Goal: Task Accomplishment & Management: Manage account settings

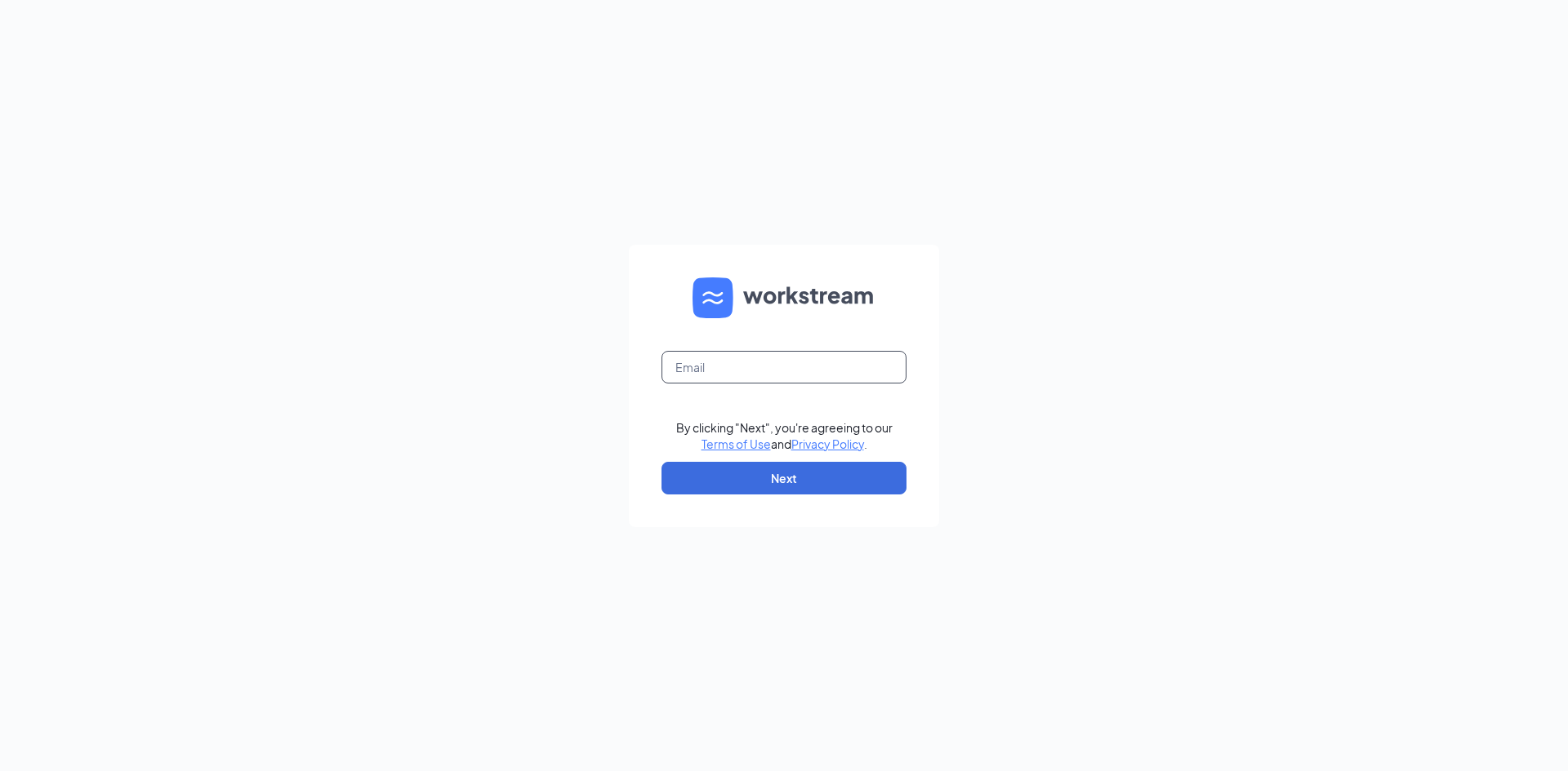
click at [751, 368] on input "text" at bounding box center [784, 367] width 245 height 33
type input "[EMAIL_ADDRESS][DOMAIN_NAME]"
click at [809, 483] on button "Next" at bounding box center [784, 478] width 245 height 33
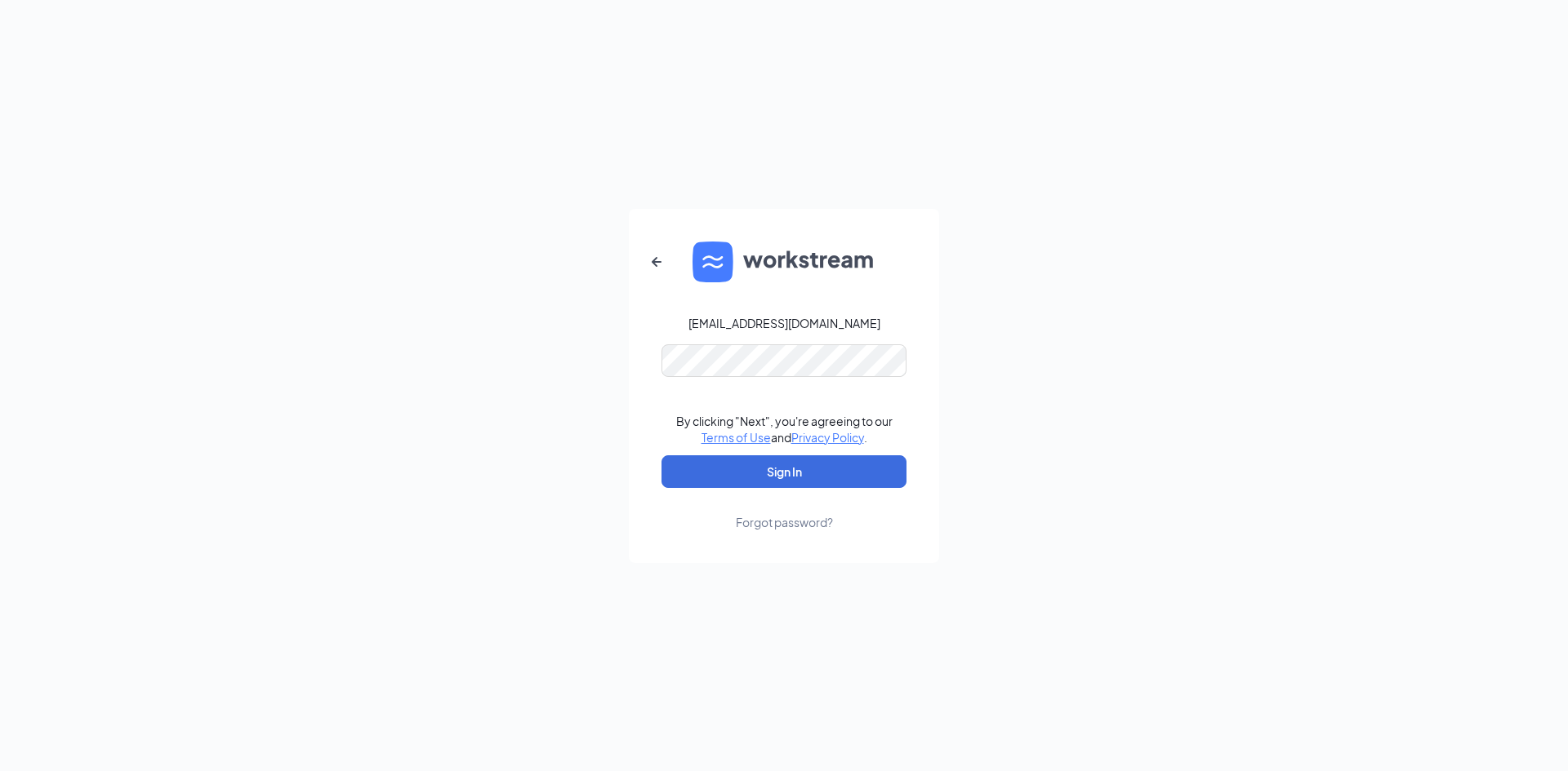
click at [789, 528] on div "Forgot password?" at bounding box center [784, 523] width 98 height 16
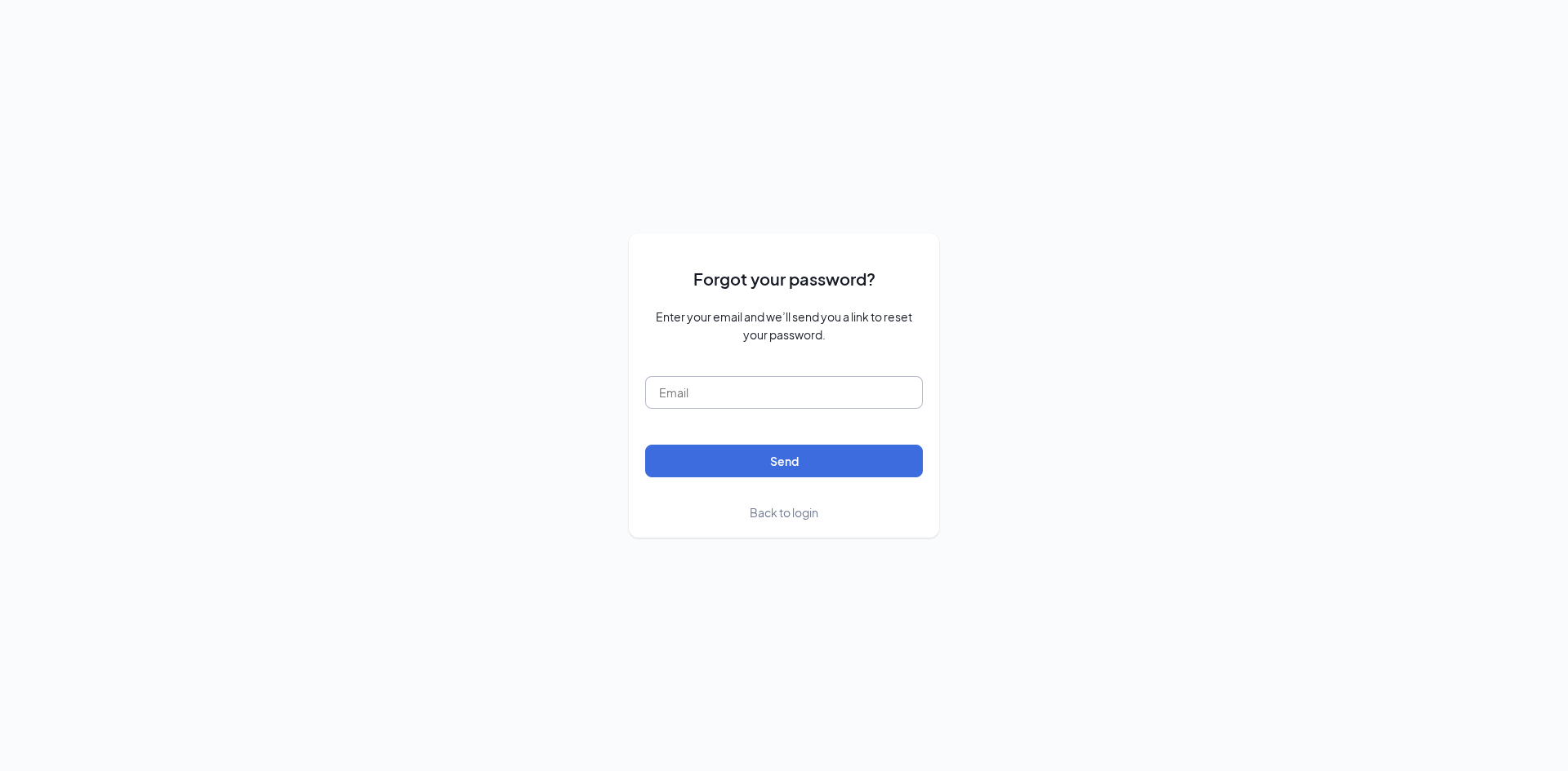
click at [771, 406] on input "text" at bounding box center [784, 392] width 278 height 33
click at [784, 374] on form "Forgot your password? Enter your email and we’ll send you a link to reset your …" at bounding box center [784, 386] width 278 height 272
click at [793, 405] on input "text" at bounding box center [784, 392] width 278 height 33
type input "[EMAIL_ADDRESS][DOMAIN_NAME]"
click at [645, 445] on button "Send" at bounding box center [784, 461] width 278 height 33
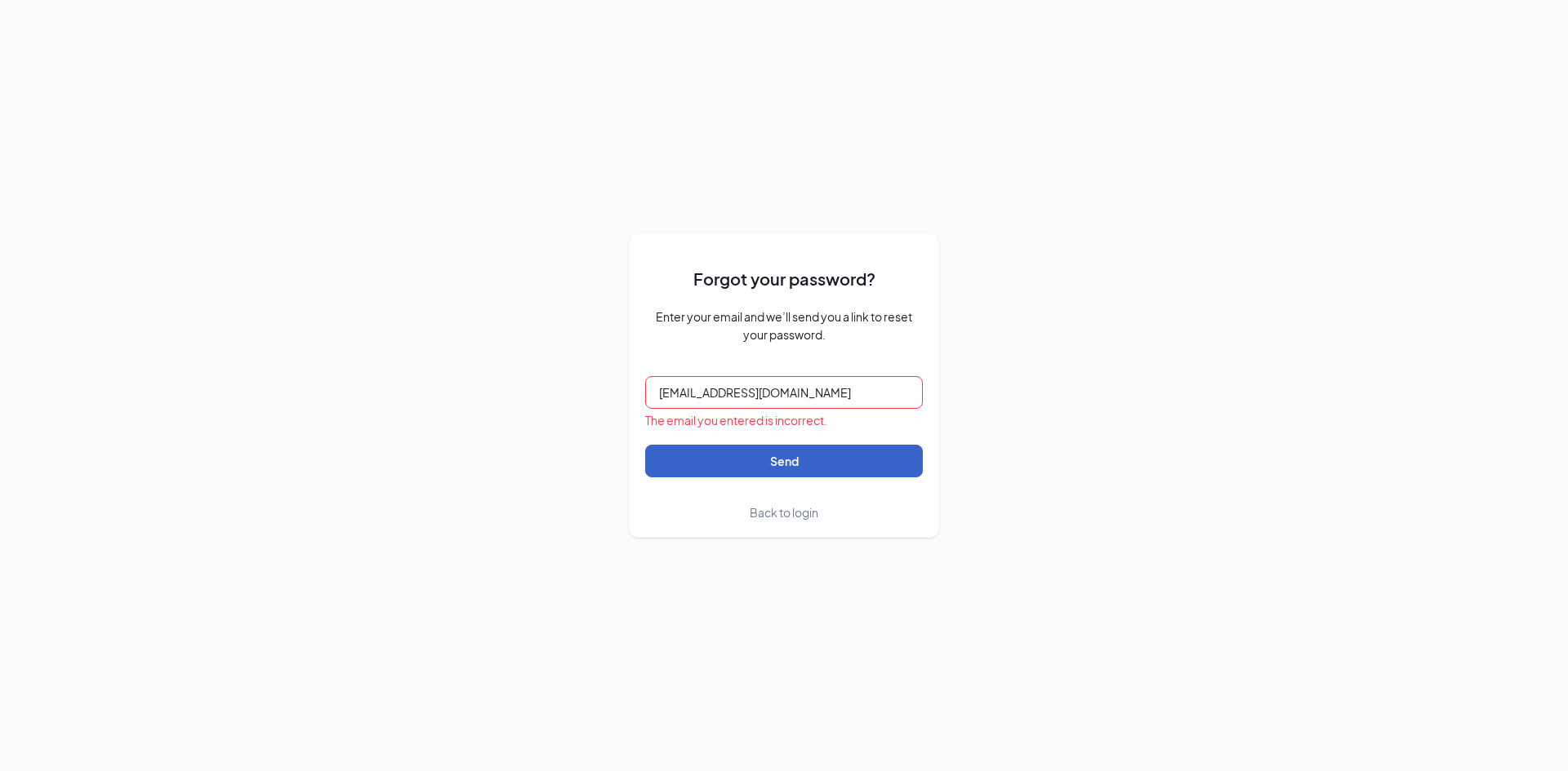
click at [767, 460] on button "Send" at bounding box center [784, 461] width 278 height 33
click at [791, 519] on span "Back to login" at bounding box center [784, 513] width 69 height 15
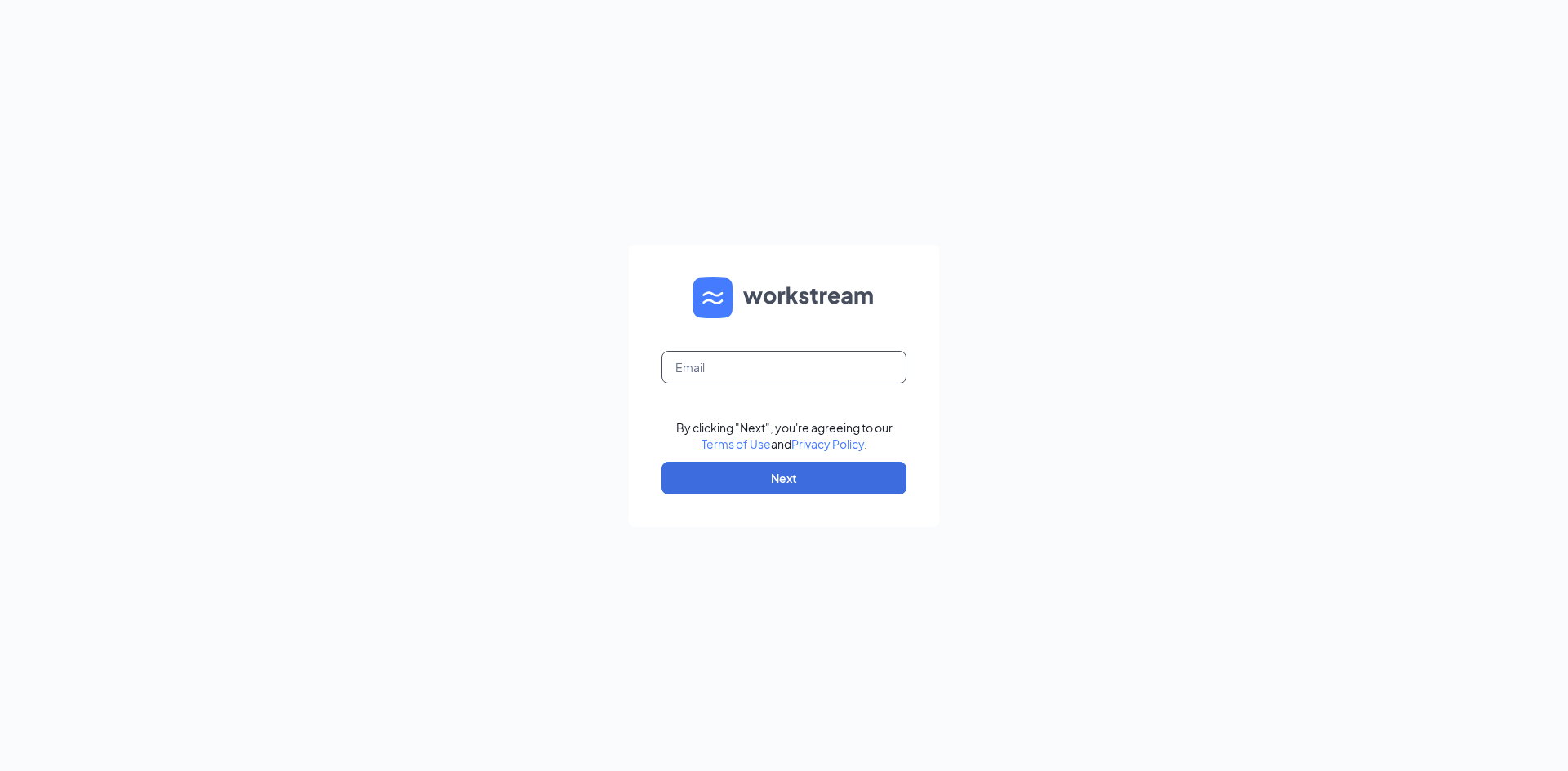
click at [819, 370] on input "text" at bounding box center [784, 367] width 245 height 33
click at [744, 491] on button "Next" at bounding box center [784, 478] width 245 height 33
click at [739, 369] on input "text" at bounding box center [784, 367] width 245 height 33
type input "[EMAIL_ADDRESS][DOMAIN_NAME]"
click at [795, 473] on button "Next" at bounding box center [784, 478] width 245 height 33
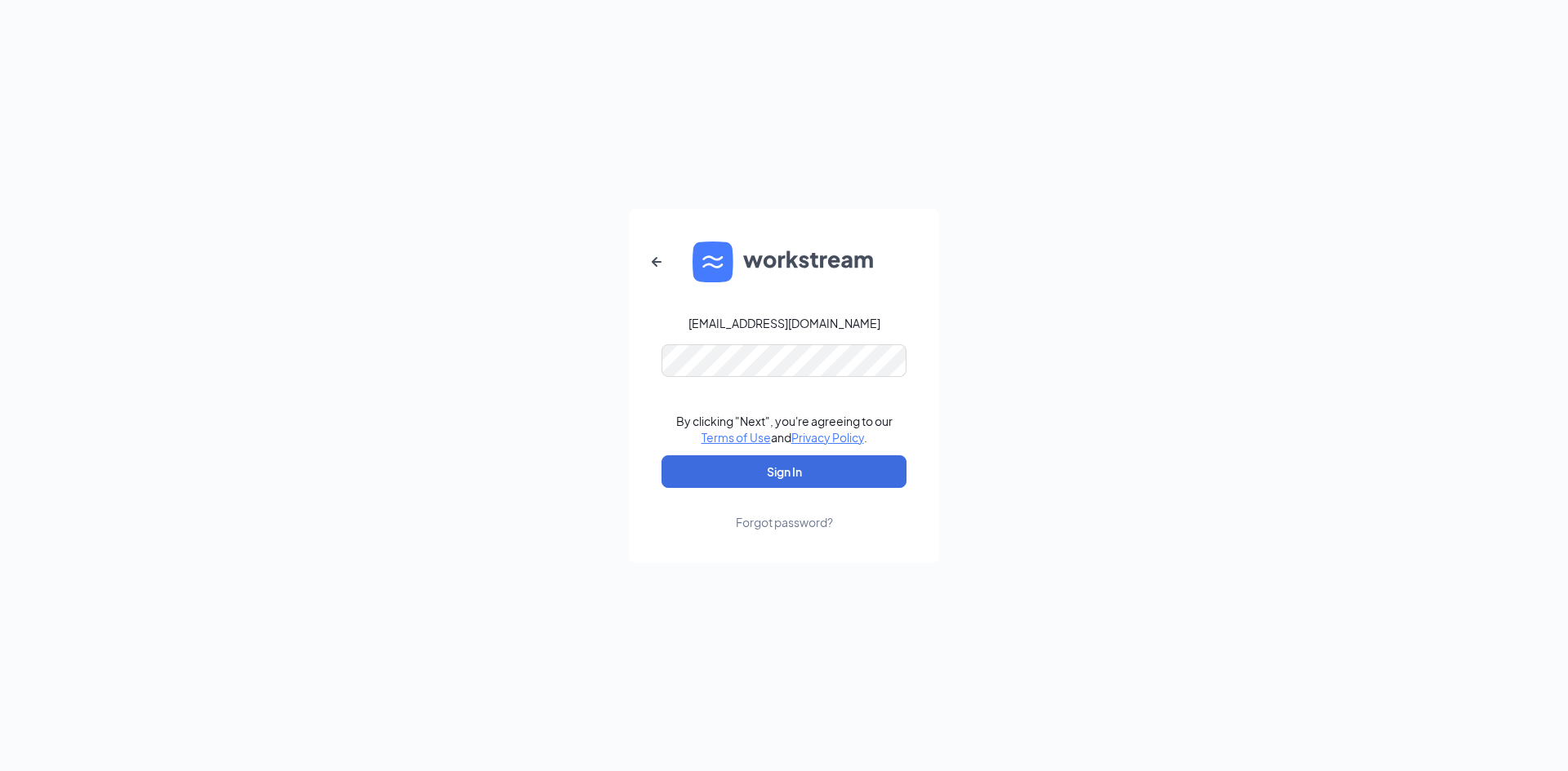
click at [782, 524] on div "Forgot password?" at bounding box center [784, 523] width 98 height 16
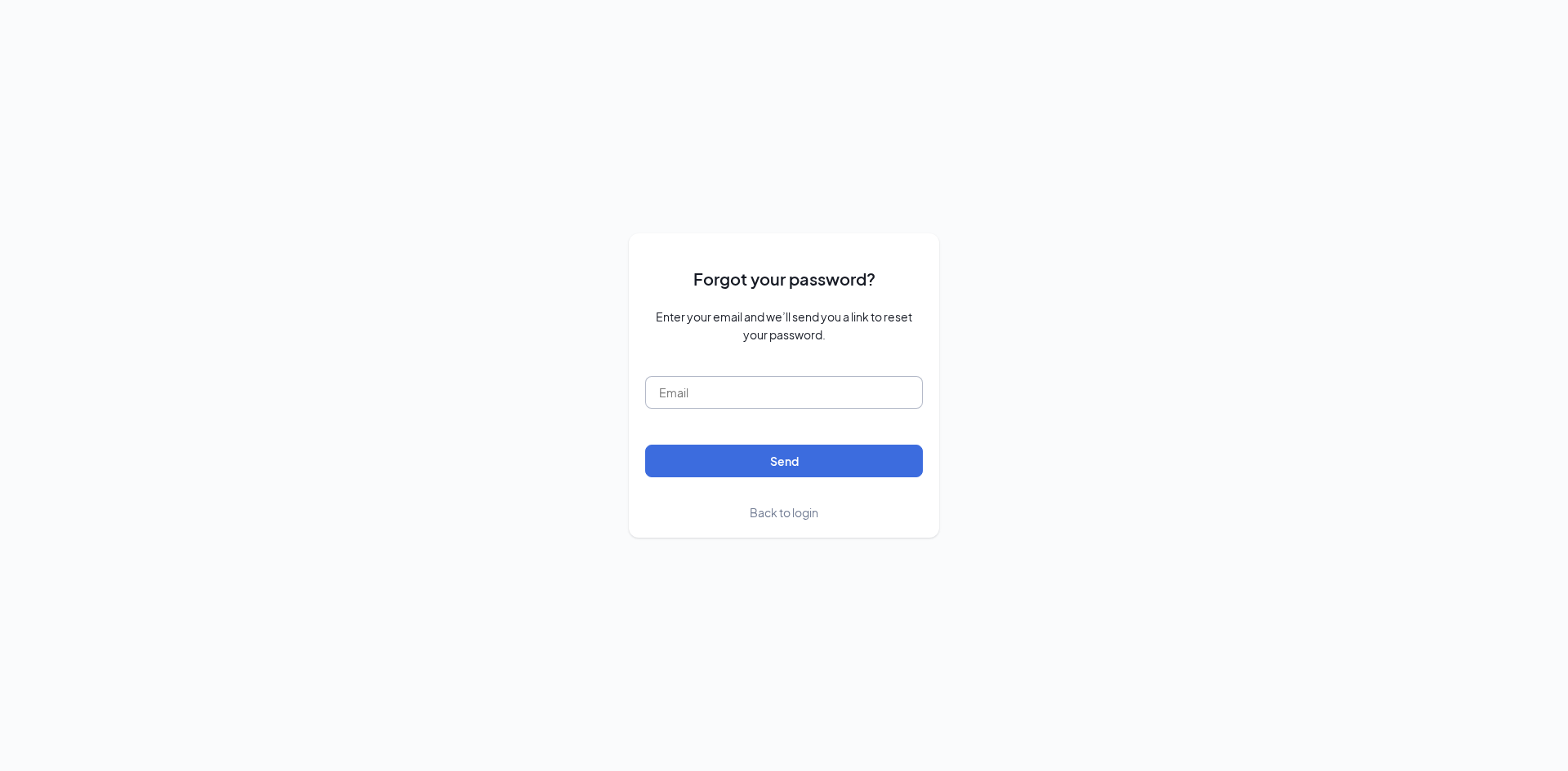
click at [784, 401] on input "text" at bounding box center [784, 392] width 278 height 33
type input "[EMAIL_ADDRESS][DOMAIN_NAME]"
click at [645, 445] on button "Send" at bounding box center [784, 461] width 278 height 33
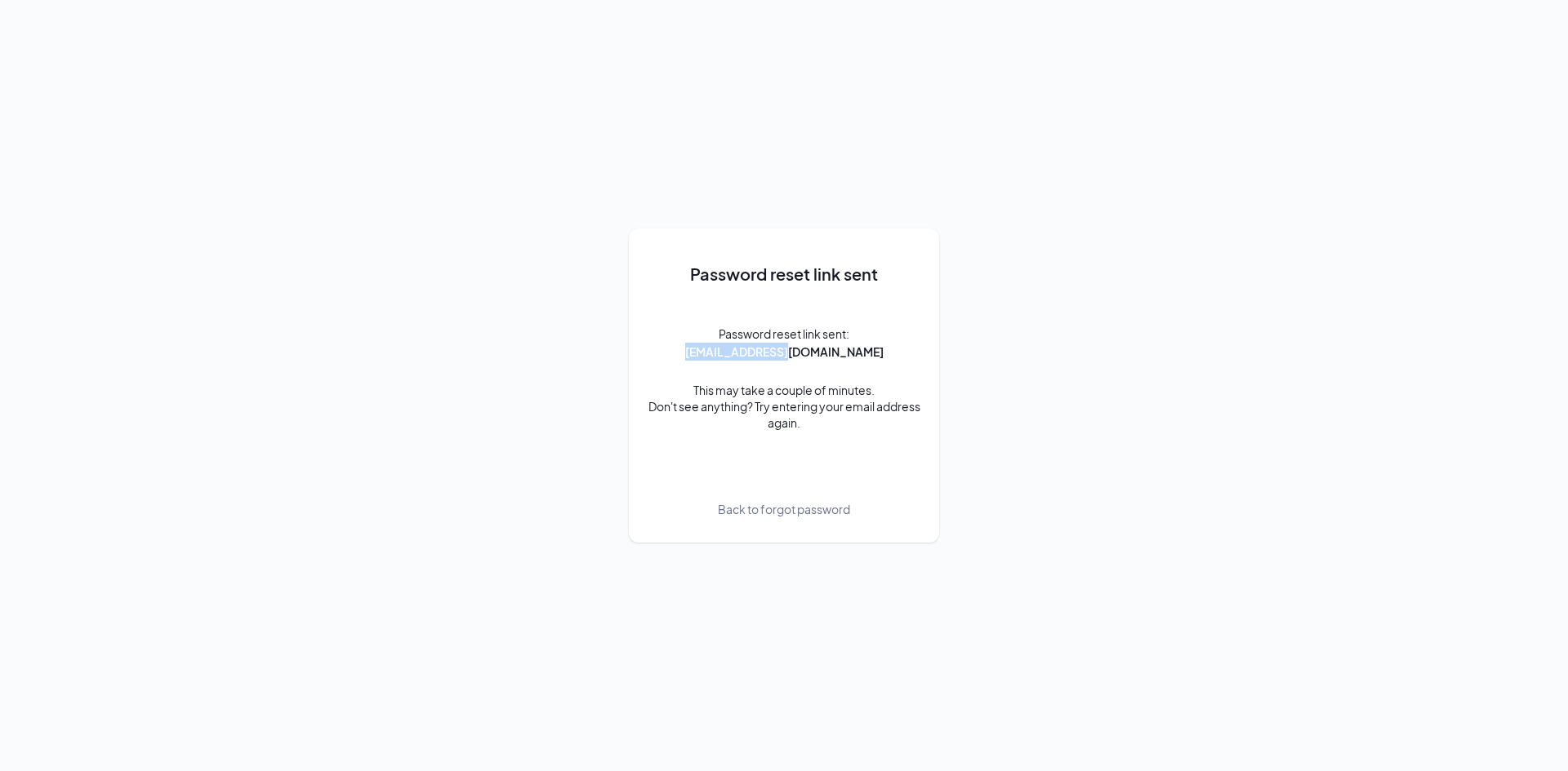
drag, startPoint x: 746, startPoint y: 351, endPoint x: 847, endPoint y: 355, distance: 101.1
click at [847, 355] on div "Password reset link sent: aphinney@me.com" at bounding box center [784, 342] width 198 height 36
click at [784, 351] on span "[EMAIL_ADDRESS][DOMAIN_NAME]" at bounding box center [784, 351] width 198 height 18
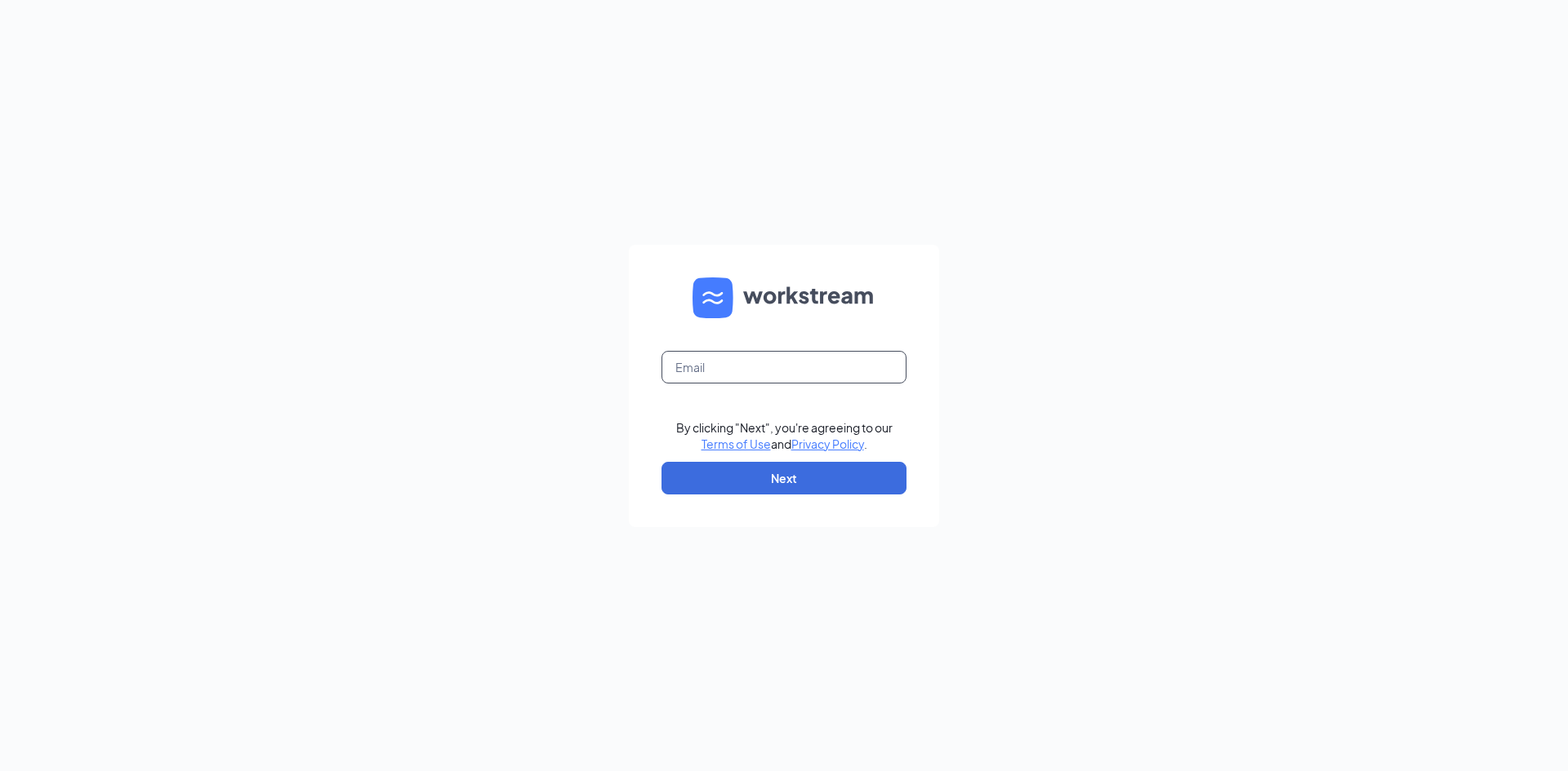
click at [775, 366] on input "text" at bounding box center [784, 367] width 245 height 33
type input "[EMAIL_ADDRESS][DOMAIN_NAME]"
click at [743, 476] on button "Next" at bounding box center [784, 478] width 245 height 33
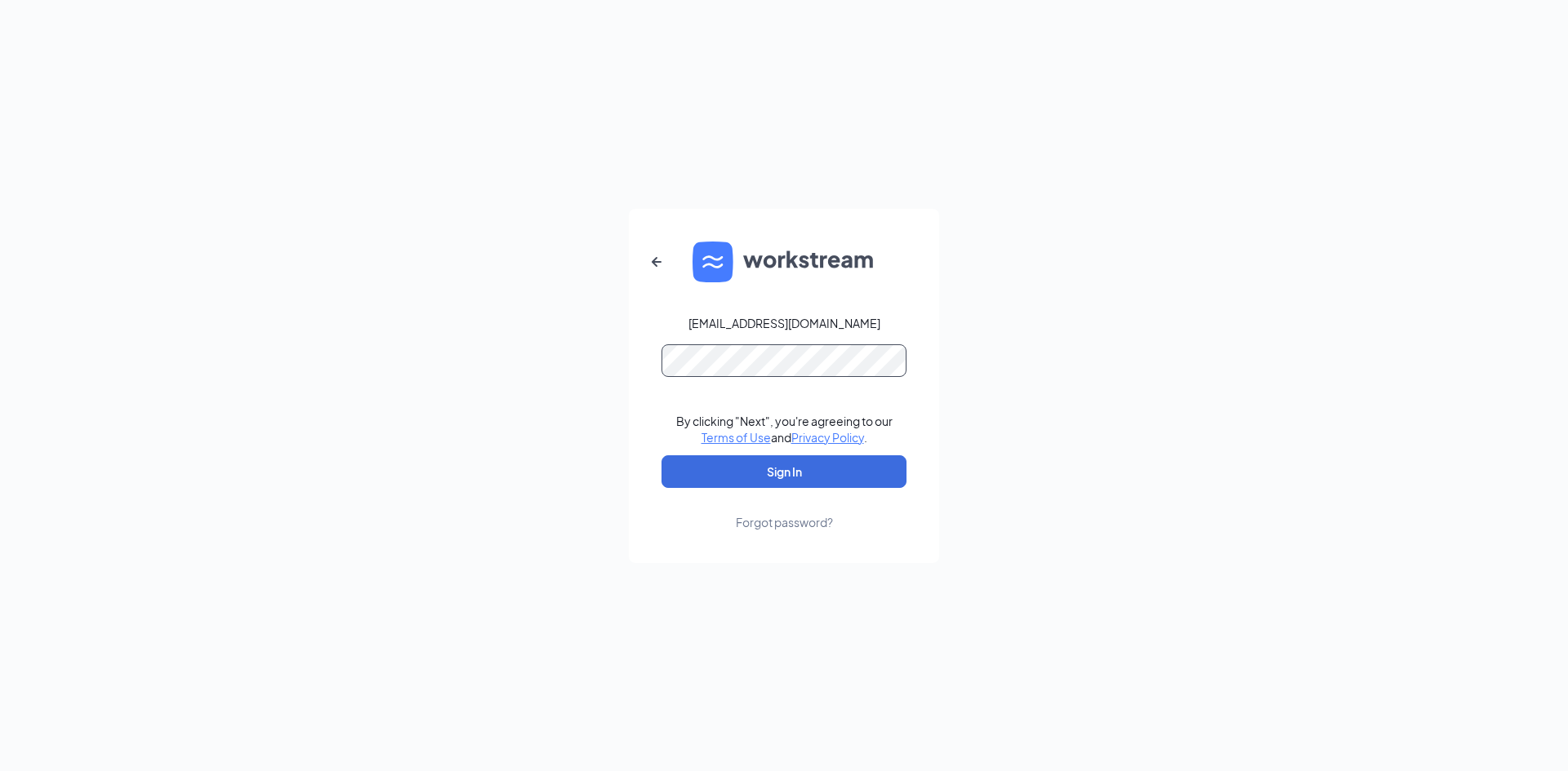
click at [661, 456] on button "Sign In" at bounding box center [784, 472] width 245 height 33
click at [810, 484] on button "Sign In" at bounding box center [784, 472] width 245 height 33
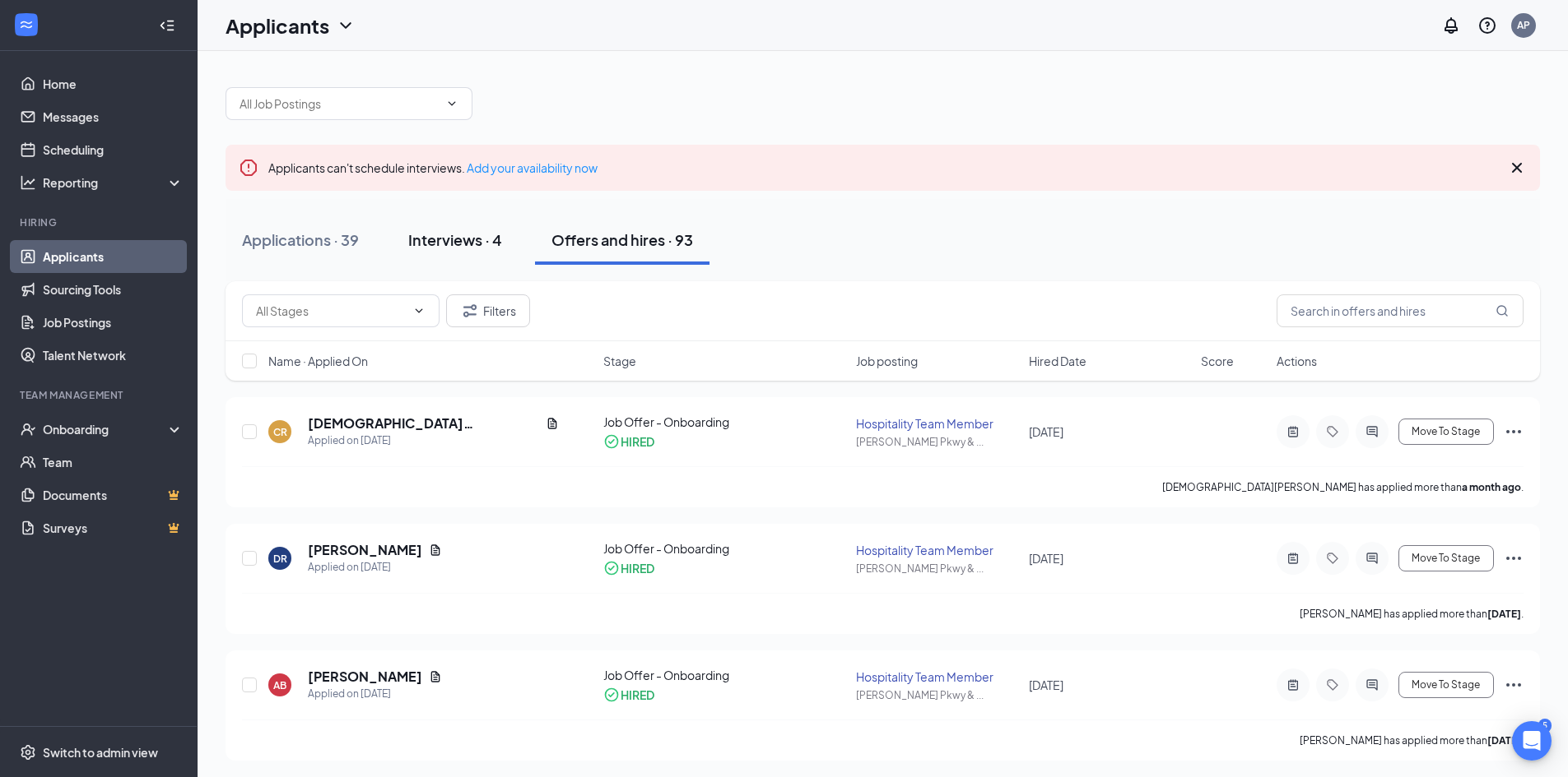
click at [417, 246] on div "Interviews · 4" at bounding box center [455, 239] width 94 height 21
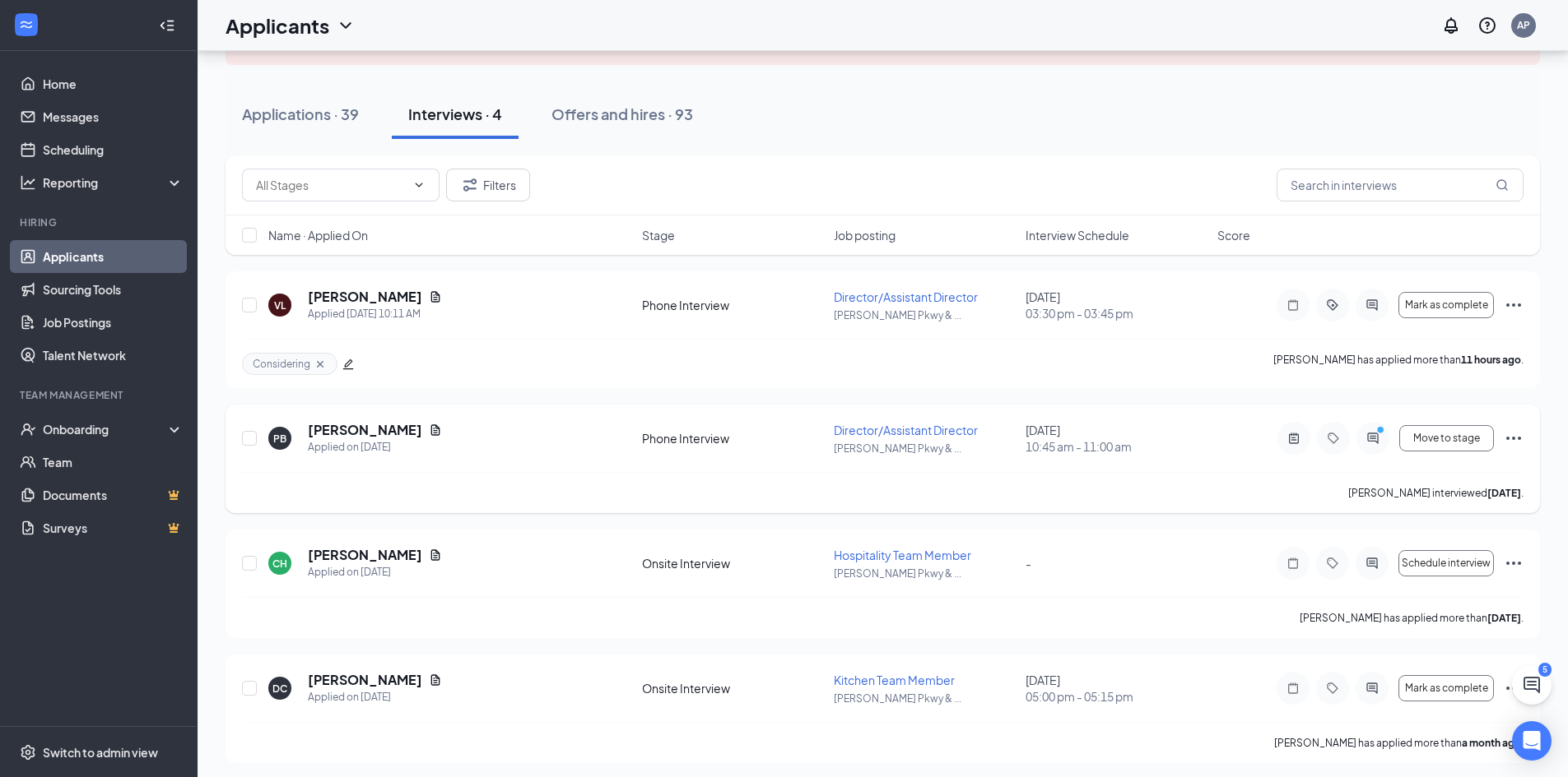
scroll to position [131, 0]
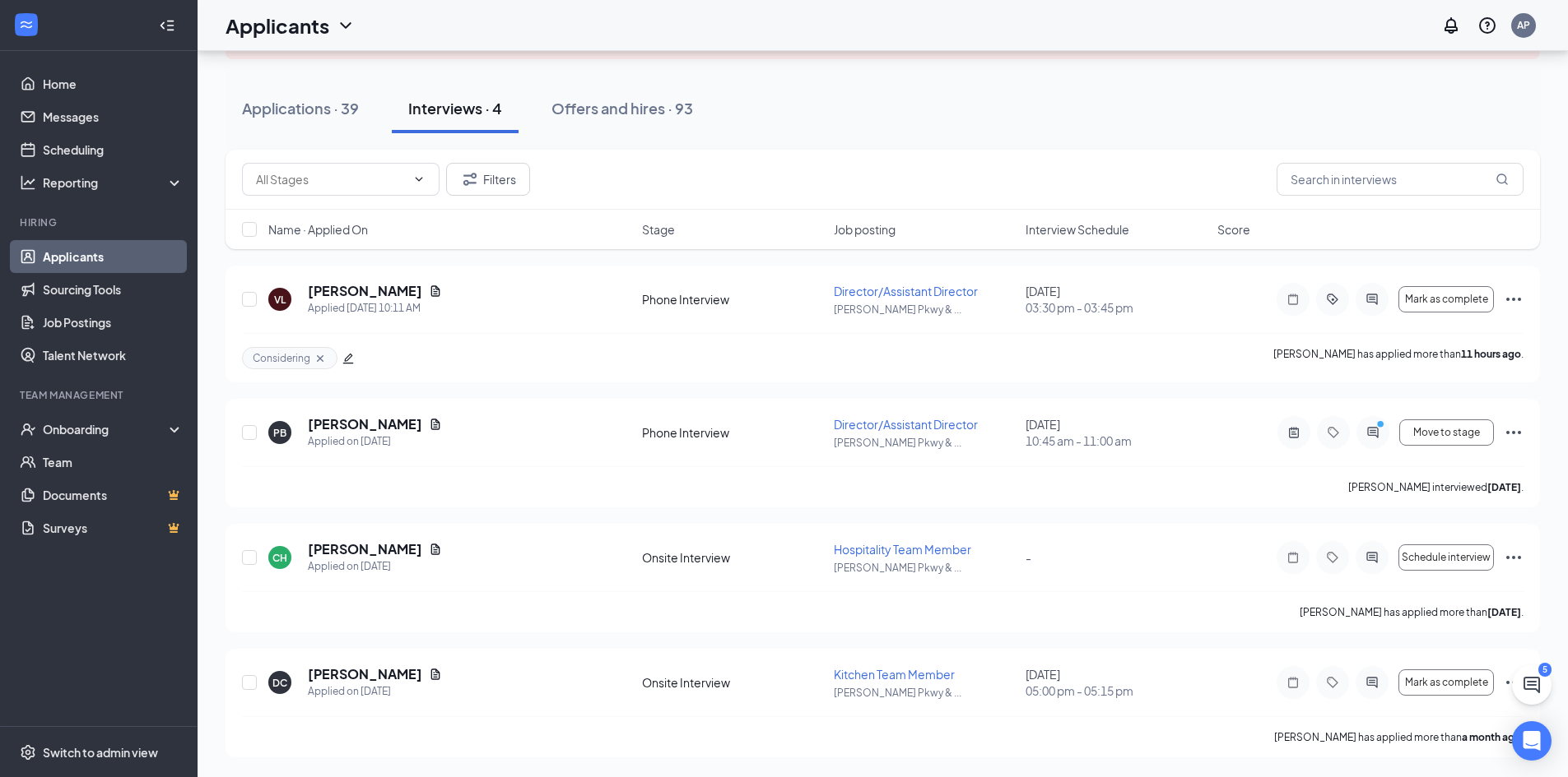
click at [330, 119] on button "Applications · 39" at bounding box center [300, 109] width 150 height 50
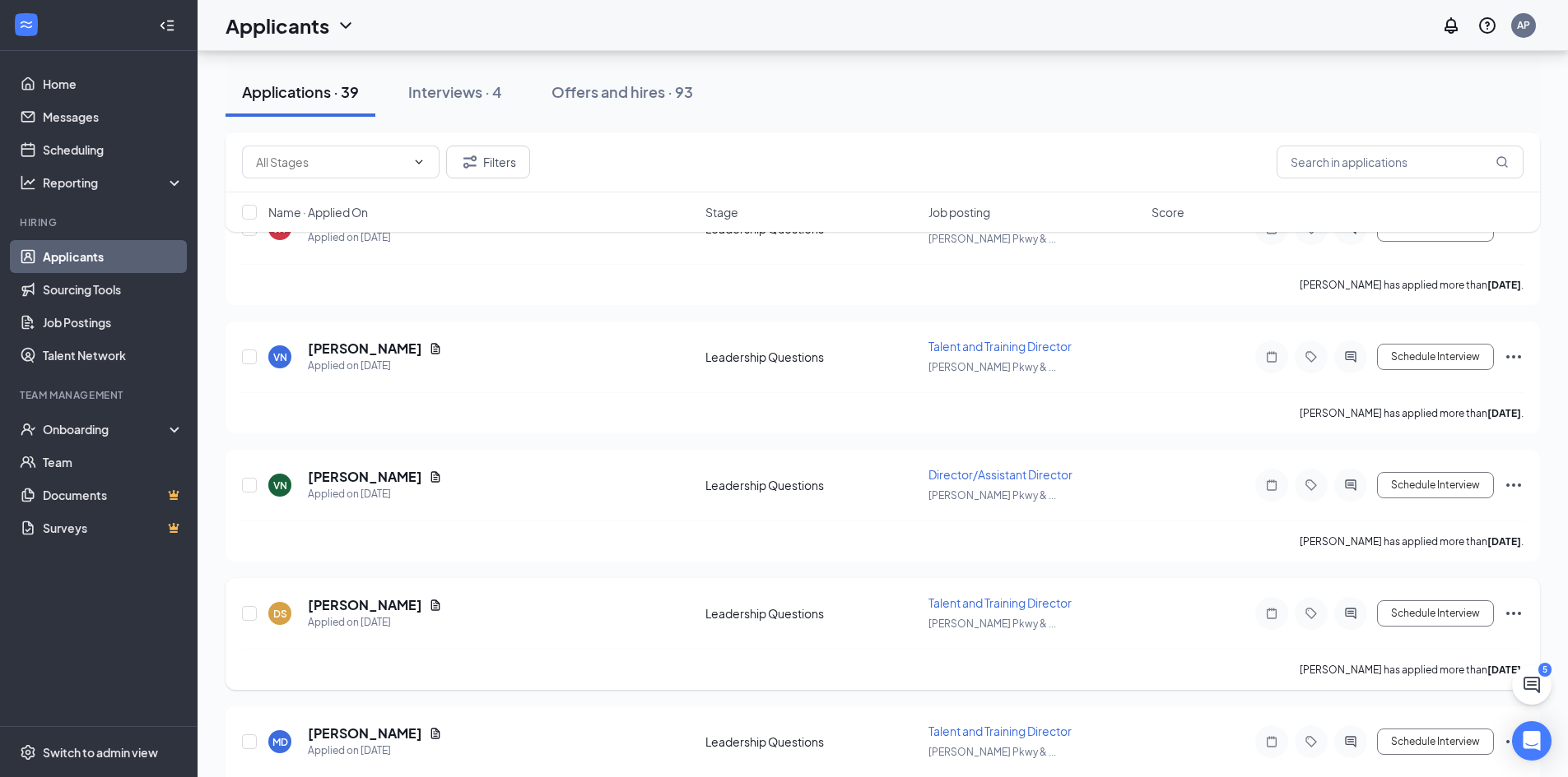
scroll to position [3290, 0]
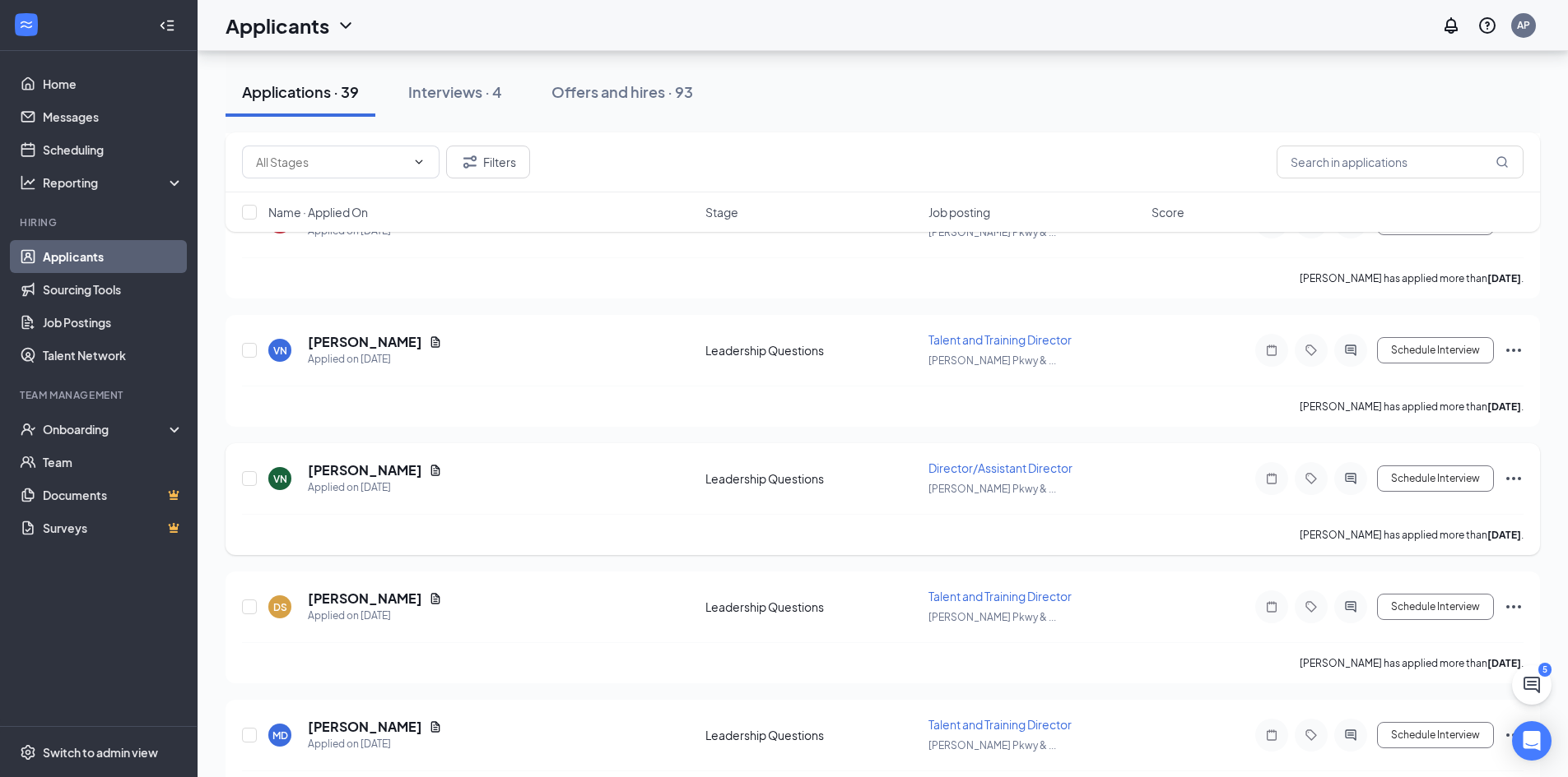
click at [948, 475] on span "Director/Assistant Director" at bounding box center [1000, 468] width 144 height 15
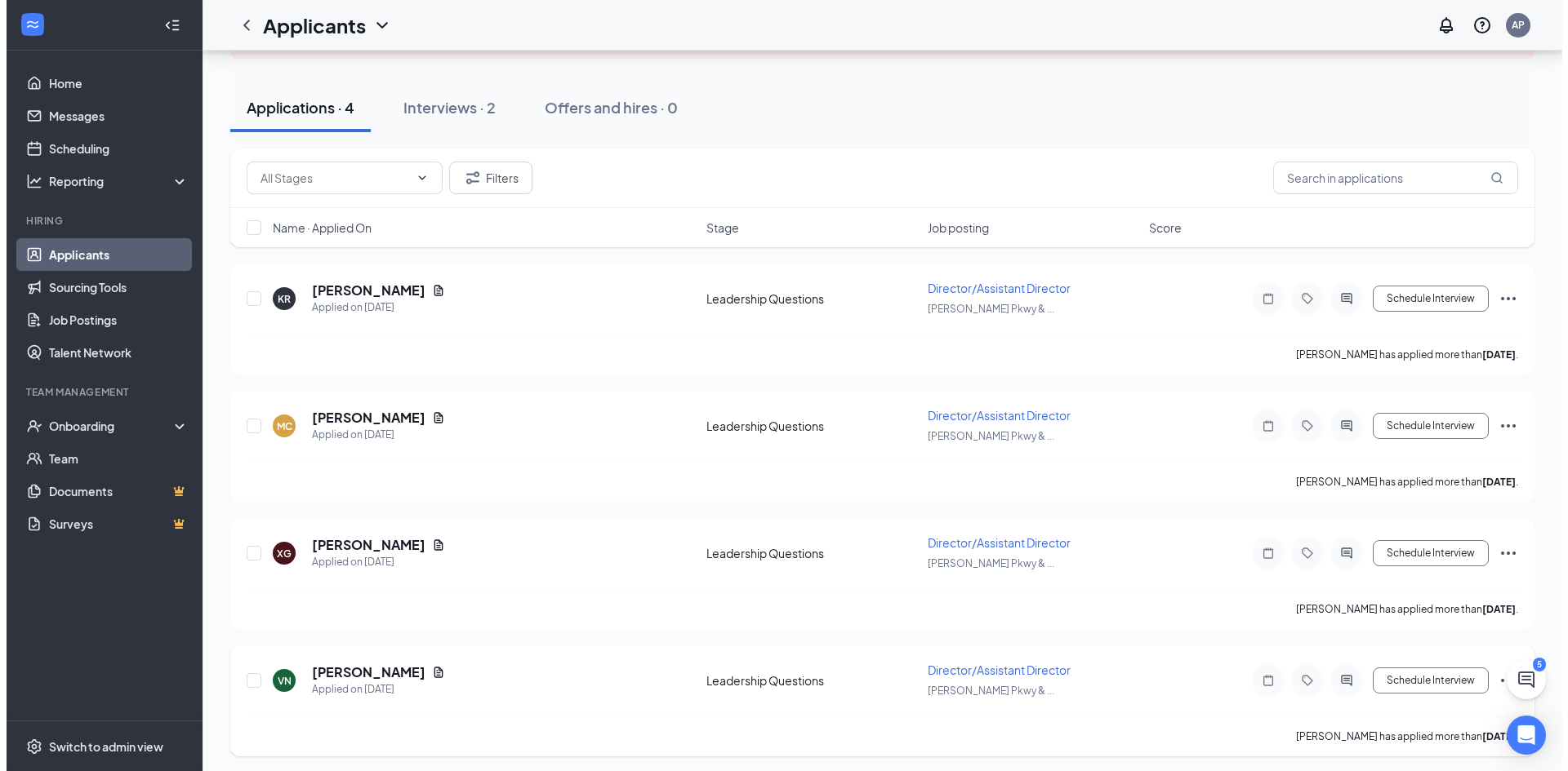
scroll to position [168, 0]
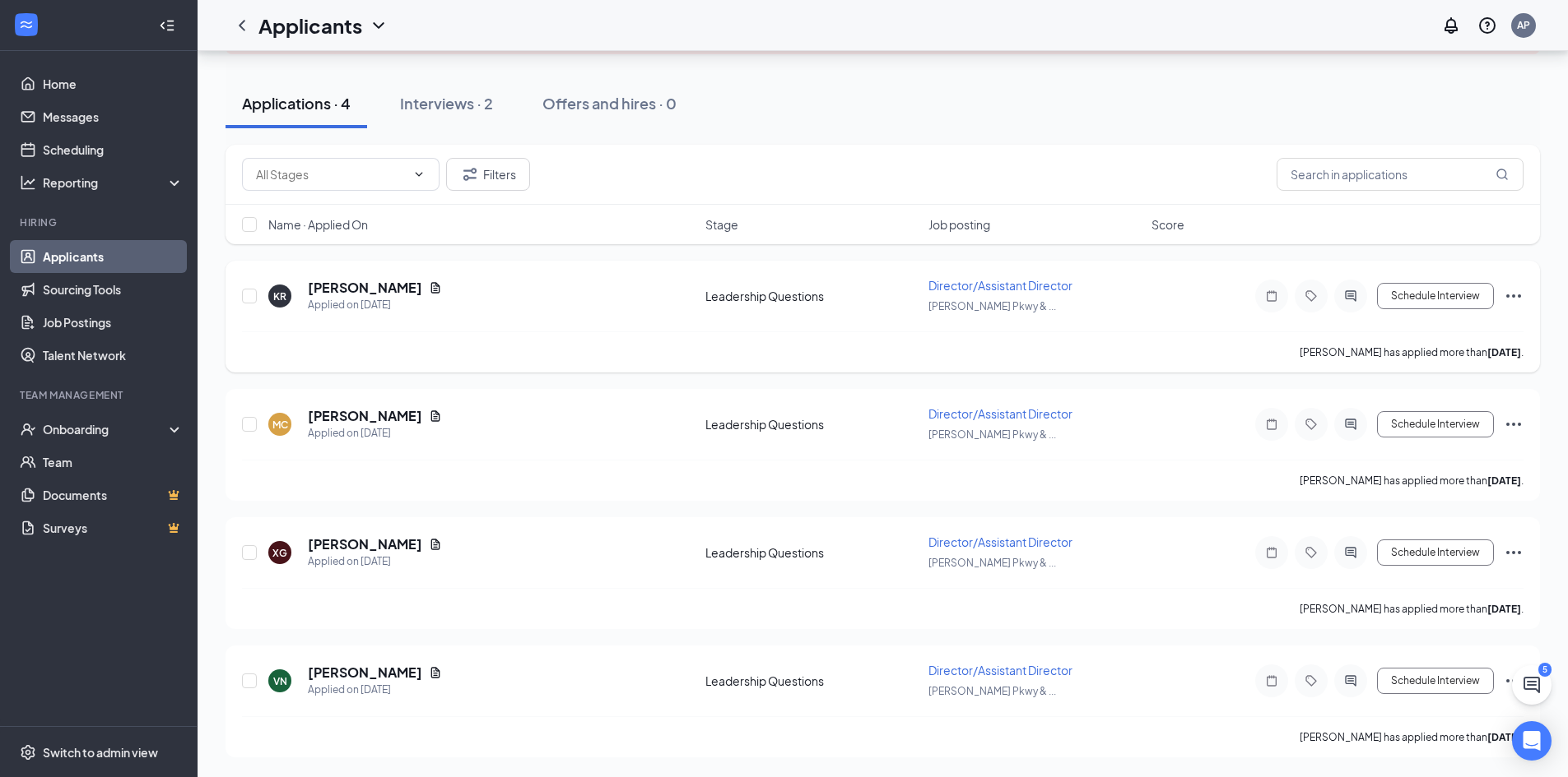
click at [394, 287] on h5 "Kevinette Richardson" at bounding box center [365, 288] width 114 height 18
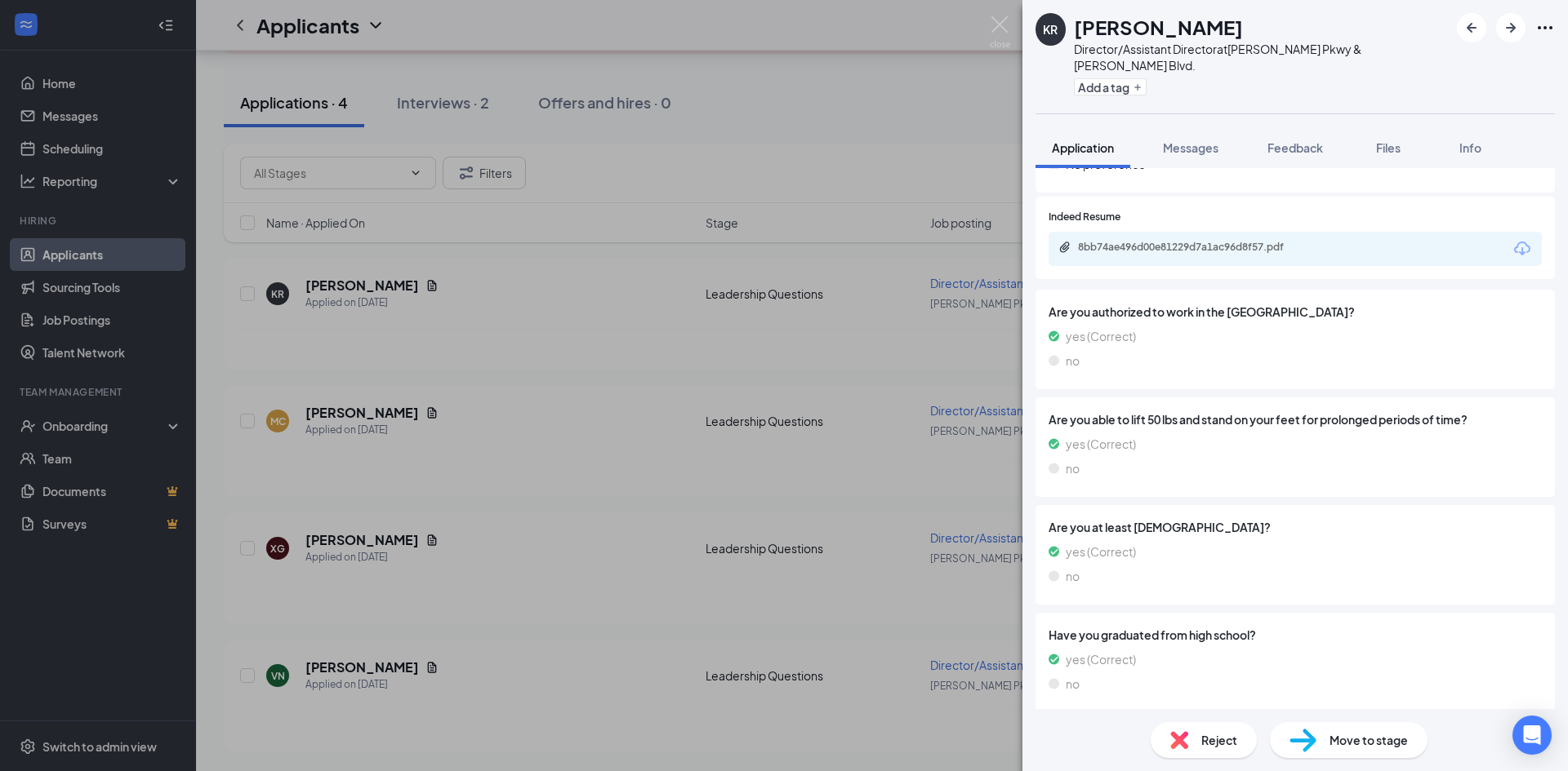
scroll to position [1632, 0]
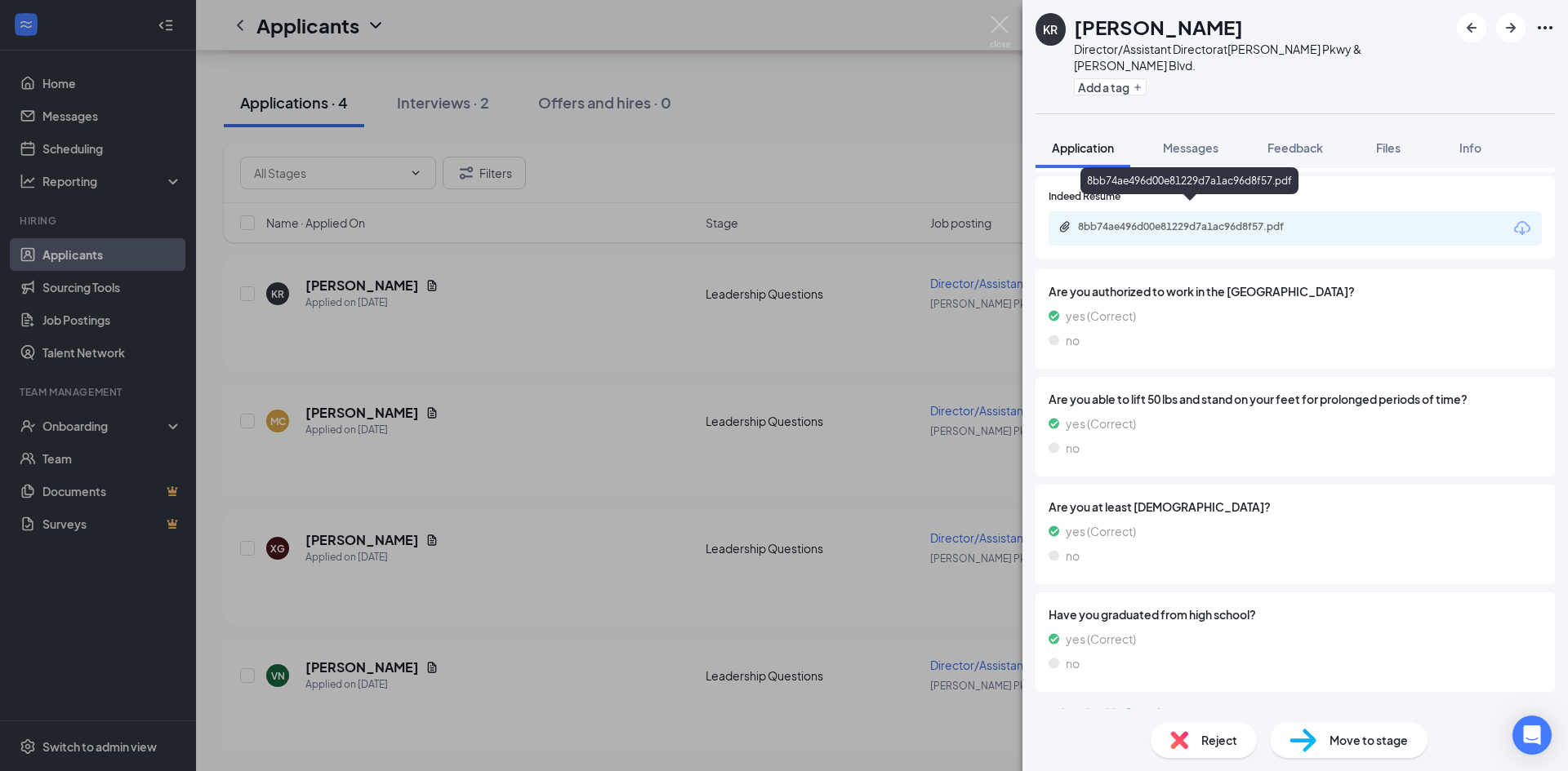
click at [1211, 220] on div "8bb74ae496d00e81229d7a1ac96d8f57.pdf" at bounding box center [1190, 228] width 265 height 16
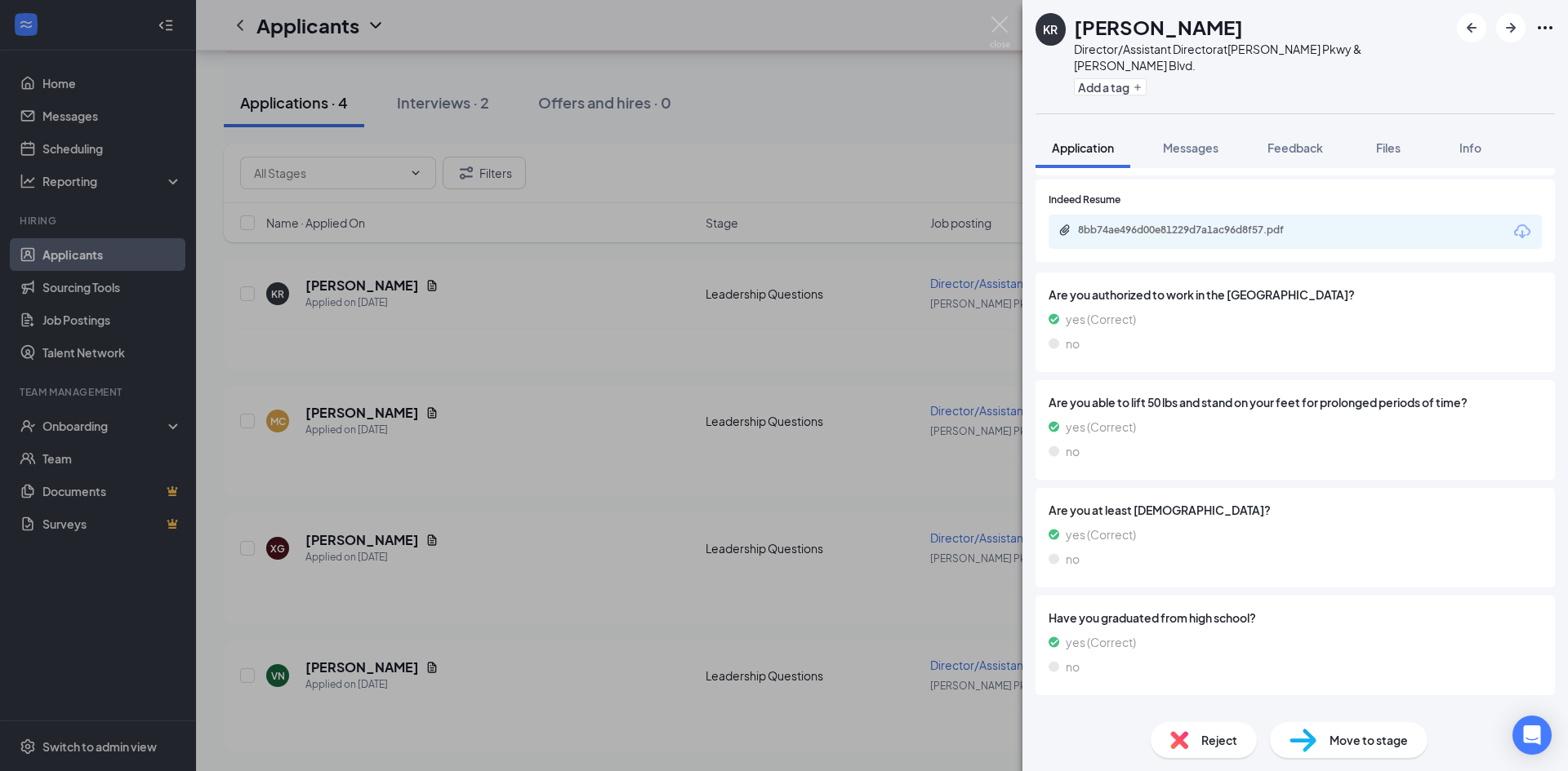
click at [605, 410] on div "KR Kevinette Richardson Director/Assistant Director at N. Tarrant Pkwy & Davis …" at bounding box center [784, 385] width 1568 height 771
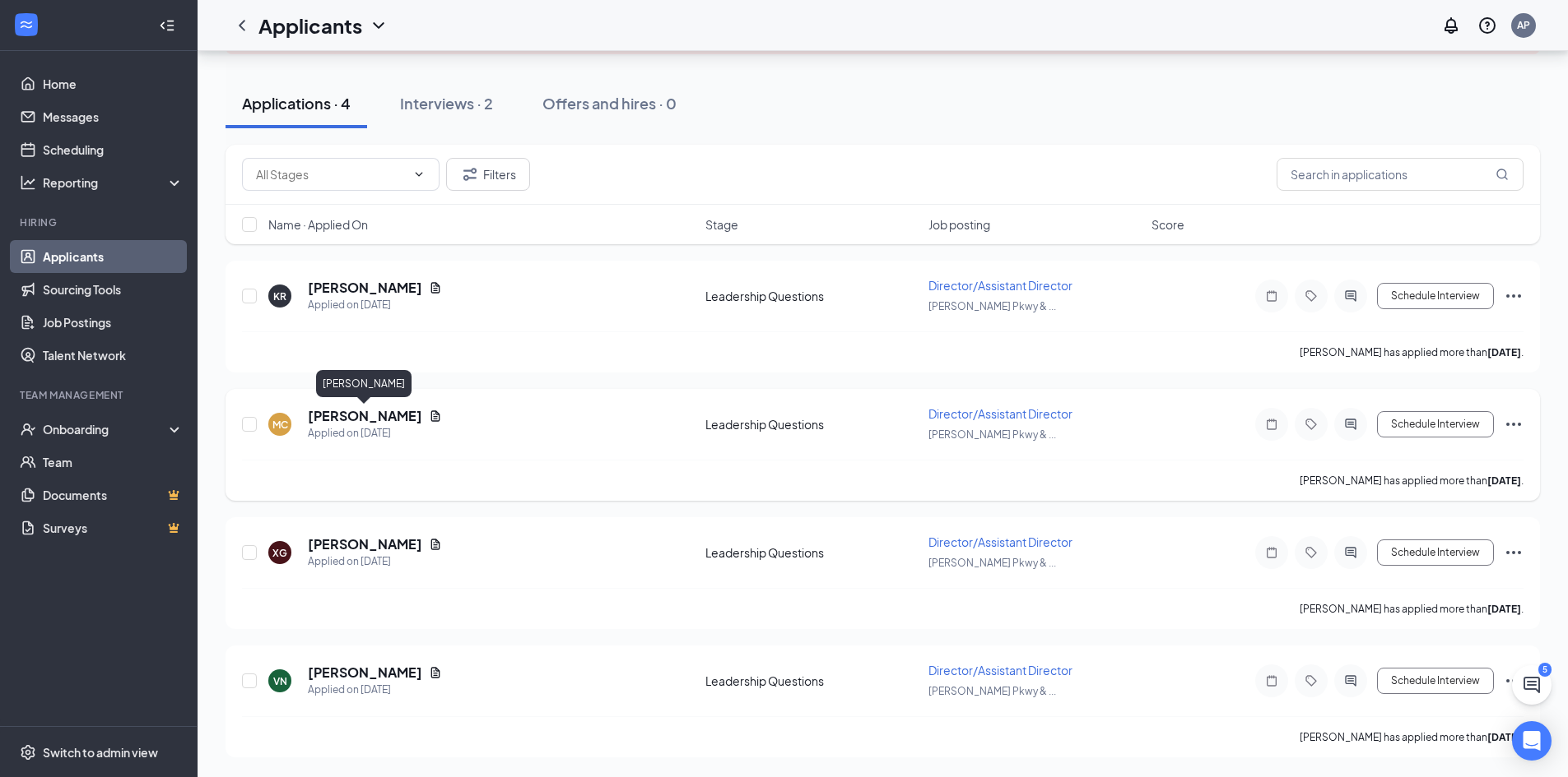
click at [332, 410] on h5 "Michael Childers" at bounding box center [365, 416] width 114 height 18
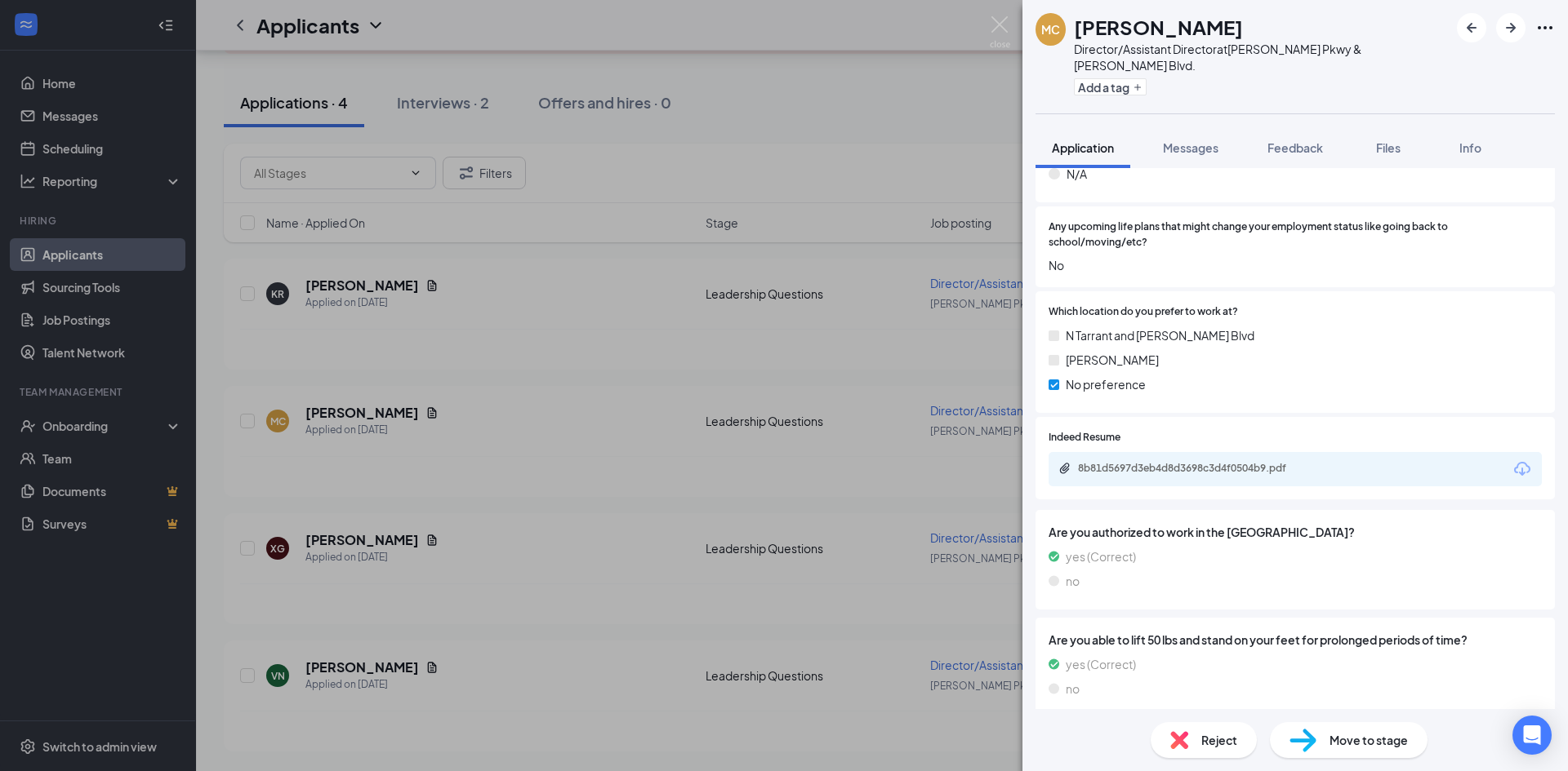
scroll to position [1469, 0]
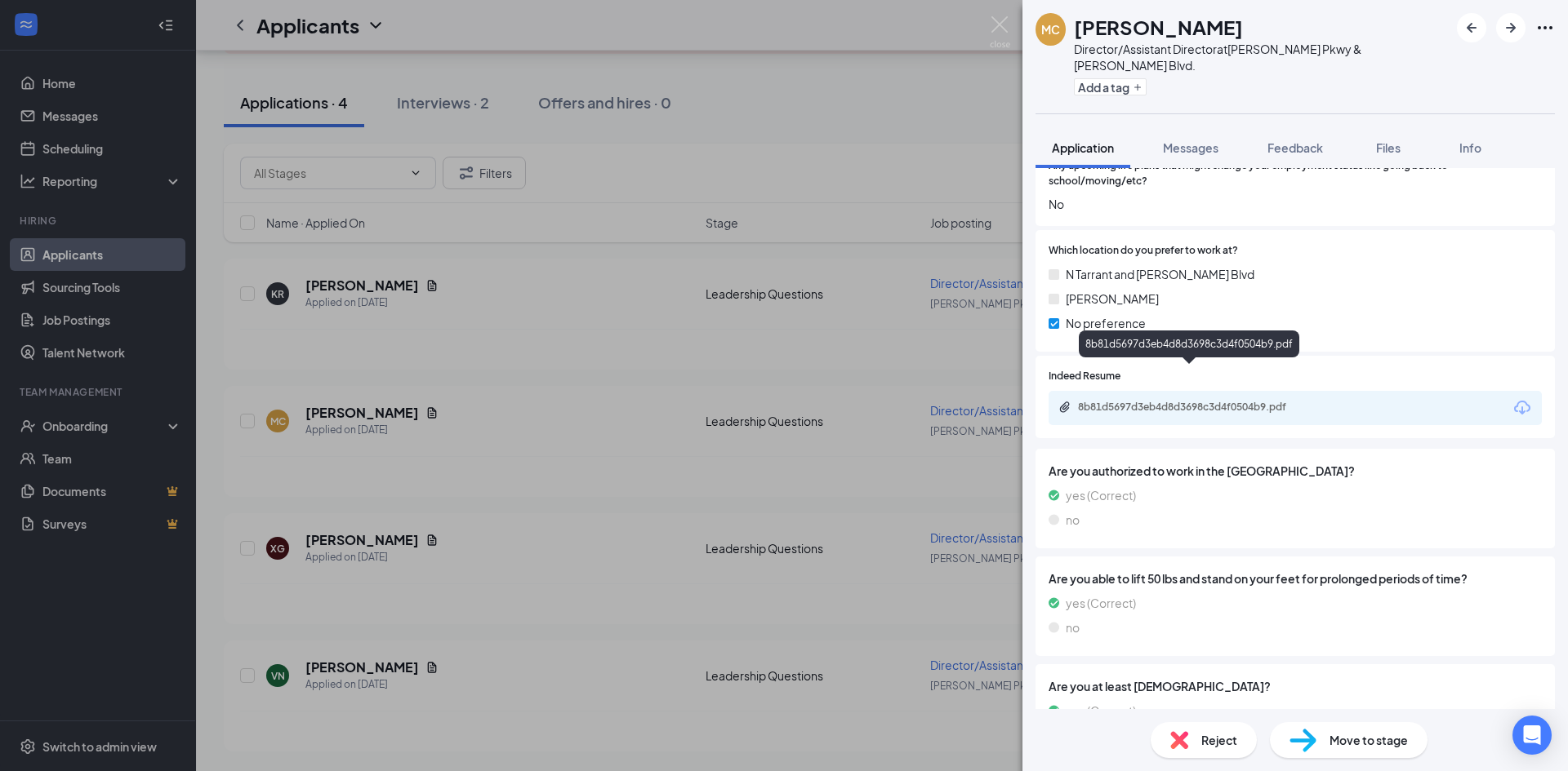
click at [1172, 401] on div "8b81d5697d3eb4d8d3698c3d4f0504b9.pdf" at bounding box center [1192, 407] width 229 height 13
click at [1089, 401] on div "8b81d5697d3eb4d8d3698c3d4f0504b9.pdf" at bounding box center [1192, 407] width 229 height 13
click at [593, 498] on div "MC Michael Childers Director/Assistant Director at N. Tarrant Pkwy & Davis Blvd…" at bounding box center [784, 385] width 1568 height 771
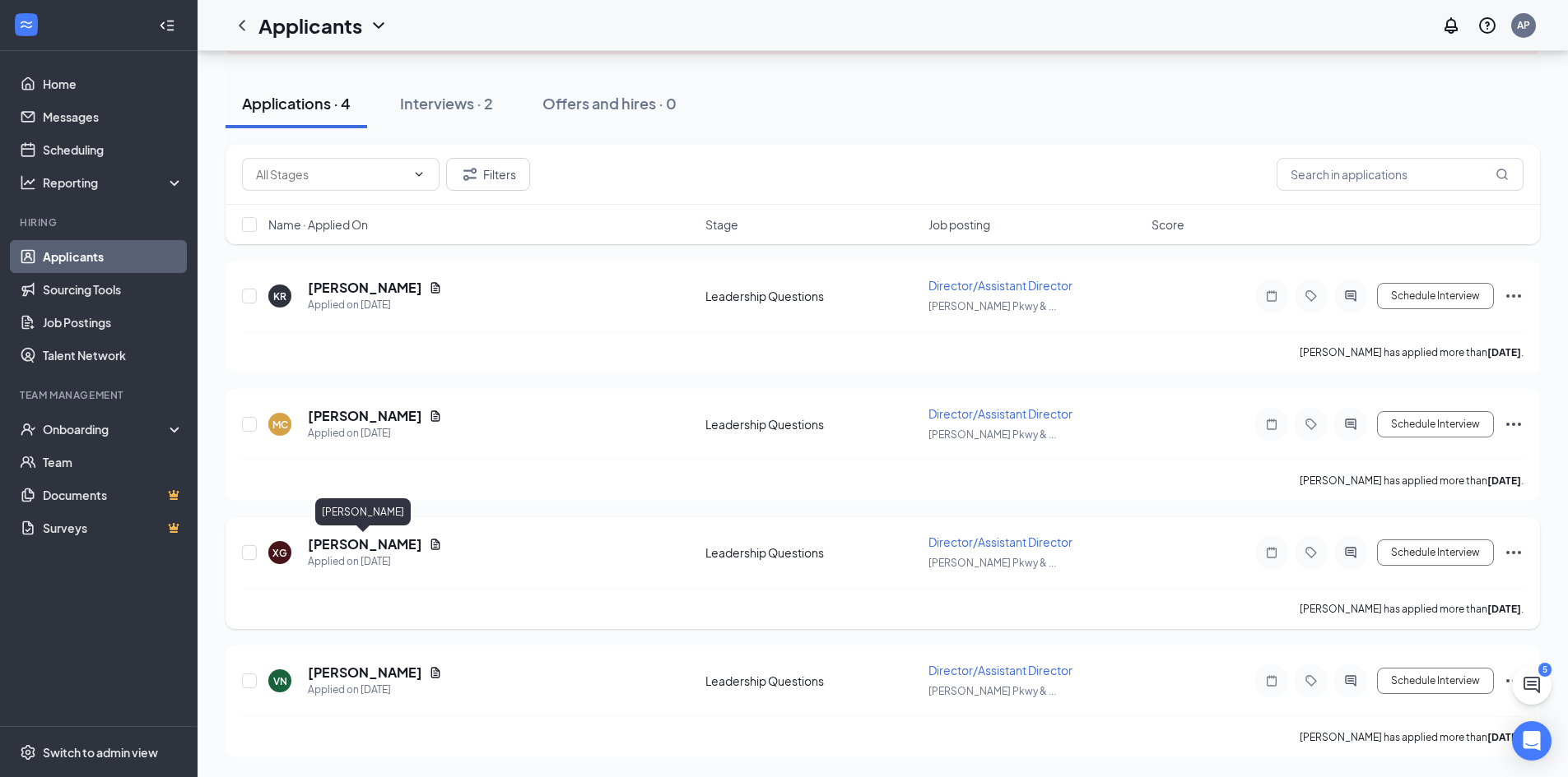
click at [387, 542] on h5 "Xavier Gonzalez" at bounding box center [365, 545] width 114 height 18
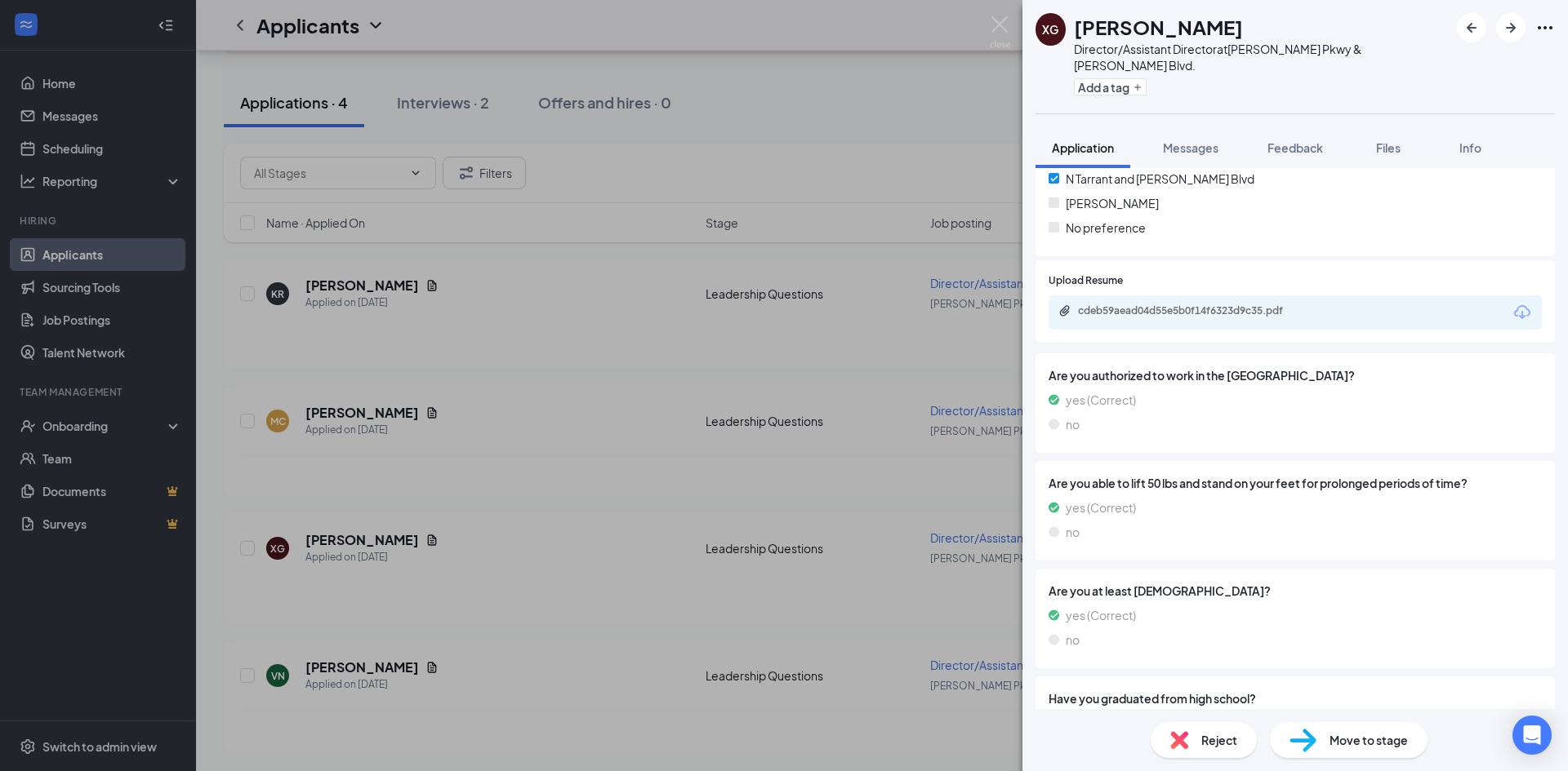
scroll to position [1551, 0]
click at [1169, 303] on div "cdeb59aead04d55e5b0f14f6323d9c35.pdf" at bounding box center [1295, 311] width 493 height 34
click at [1183, 293] on div "cdeb59aead04d55e5b0f14f6323d9c35.pdf" at bounding box center [1295, 311] width 493 height 34
click at [1185, 302] on div "cdeb59aead04d55e5b0f14f6323d9c35.pdf" at bounding box center [1192, 309] width 229 height 13
drag, startPoint x: 466, startPoint y: 623, endPoint x: 335, endPoint y: 660, distance: 136.1
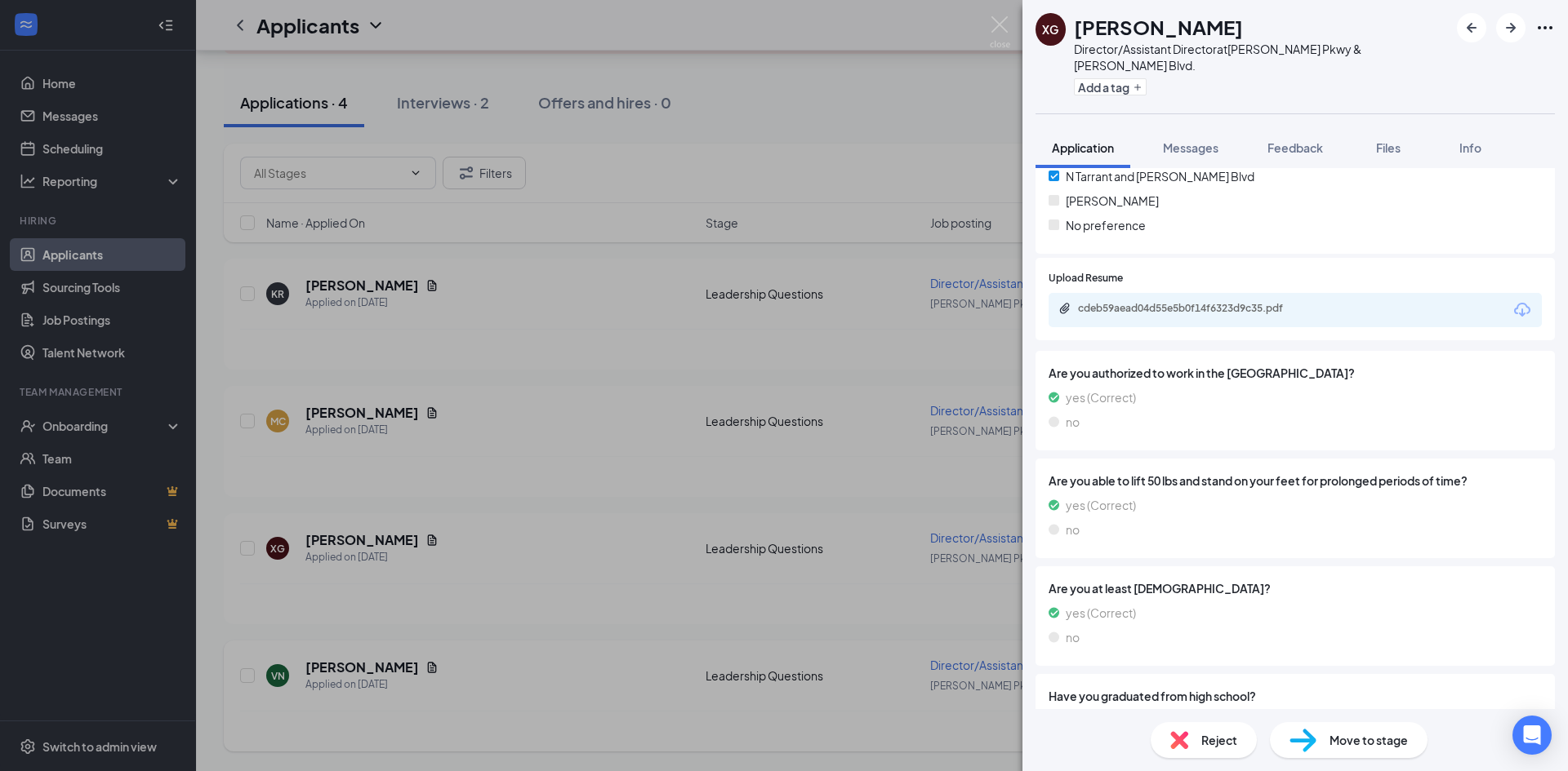
click at [471, 623] on div "XG Xavier Gonzalez Director/Assistant Director at N. Tarrant Pkwy & Davis Blvd.…" at bounding box center [784, 385] width 1568 height 771
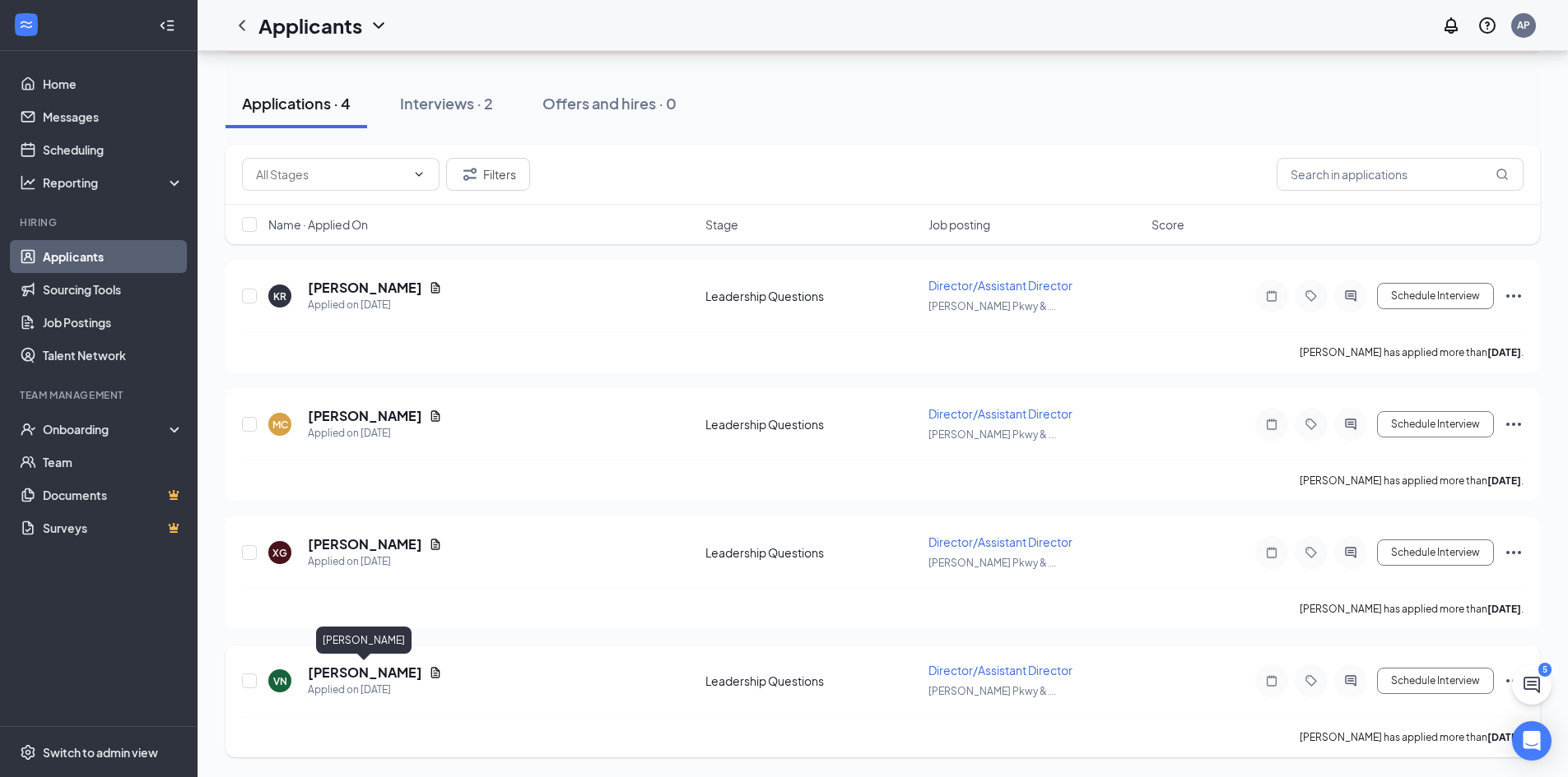
click at [339, 672] on h5 "Veronica Neibert" at bounding box center [365, 673] width 114 height 18
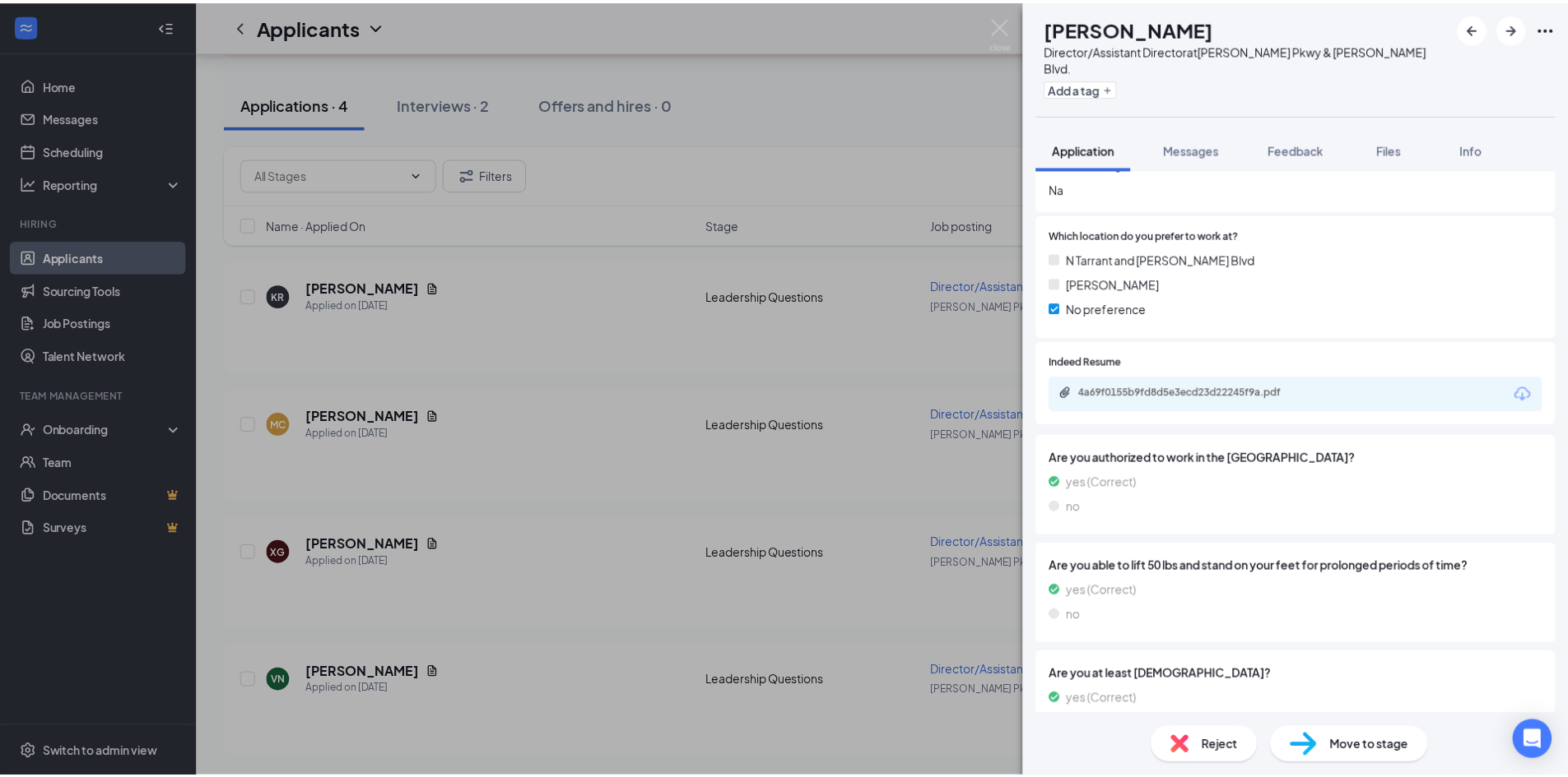
scroll to position [1645, 0]
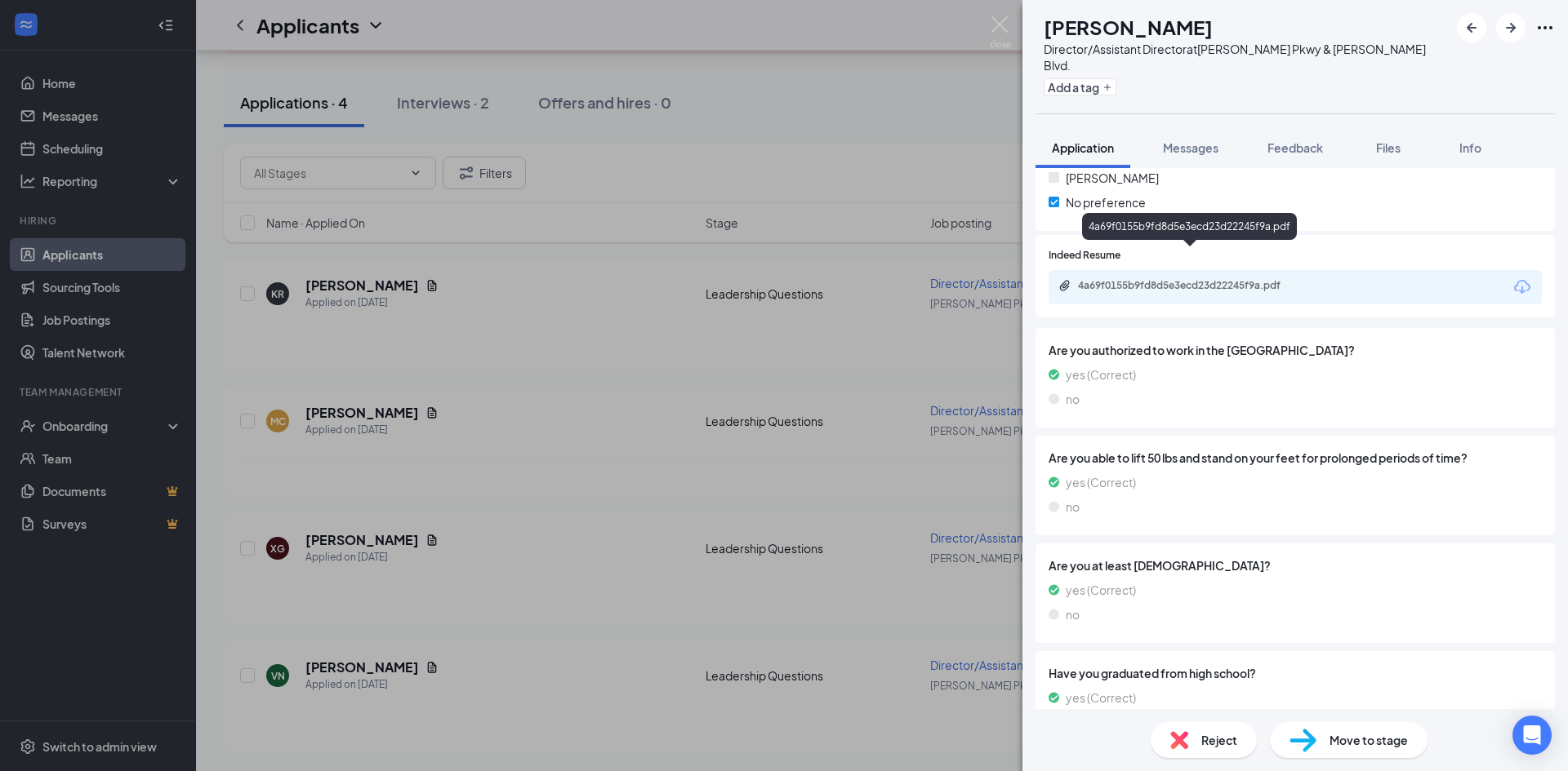
click at [1184, 279] on div "4a69f0155b9fd8d5e3ecd23d22245f9a.pdf" at bounding box center [1190, 287] width 265 height 16
click at [499, 382] on div "VN Veronica Neibert Director/Assistant Director at N. Tarrant Pkwy & Davis Blvd…" at bounding box center [784, 385] width 1568 height 771
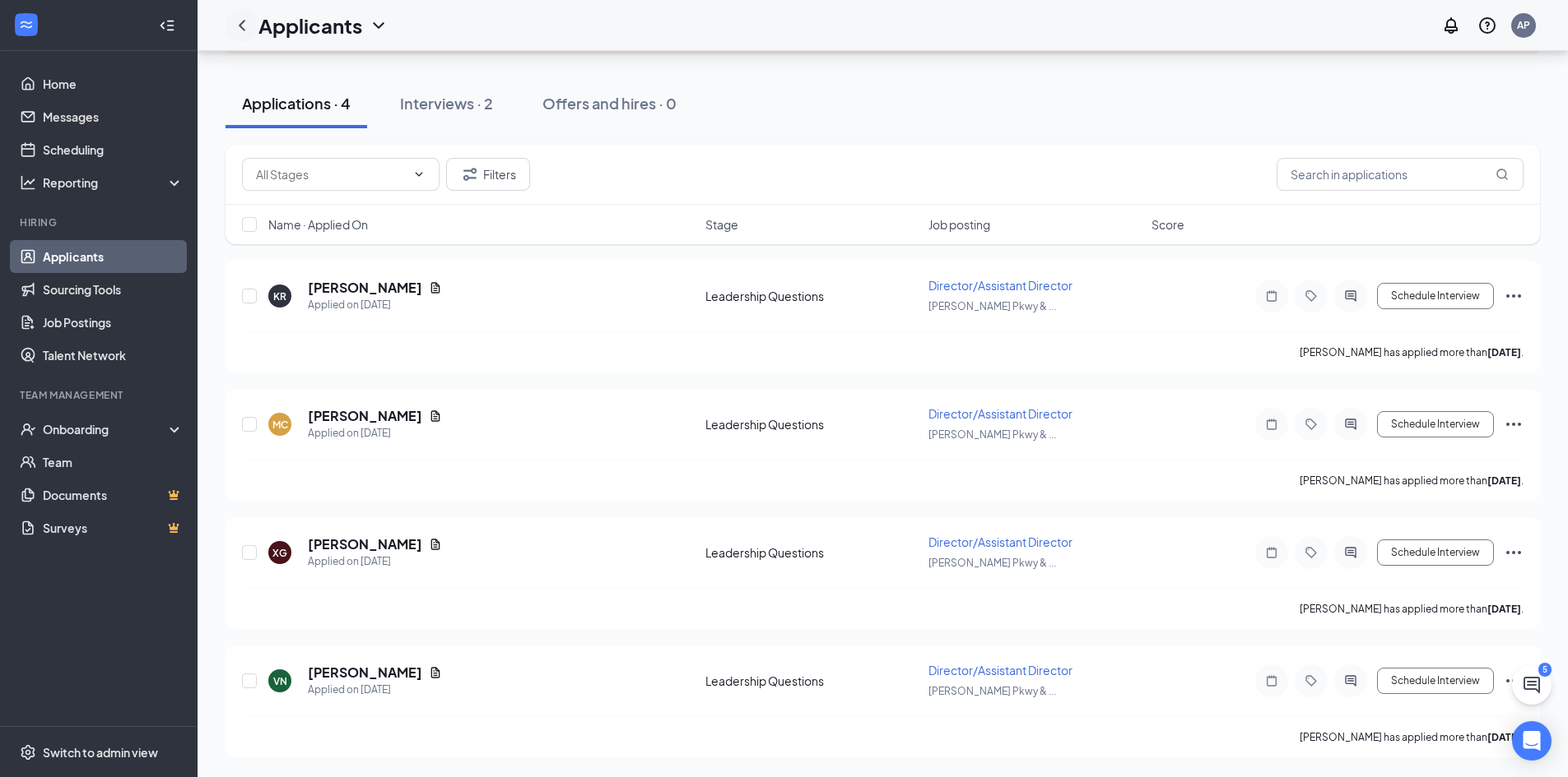
click at [240, 25] on icon "ChevronLeft" at bounding box center [242, 25] width 7 height 11
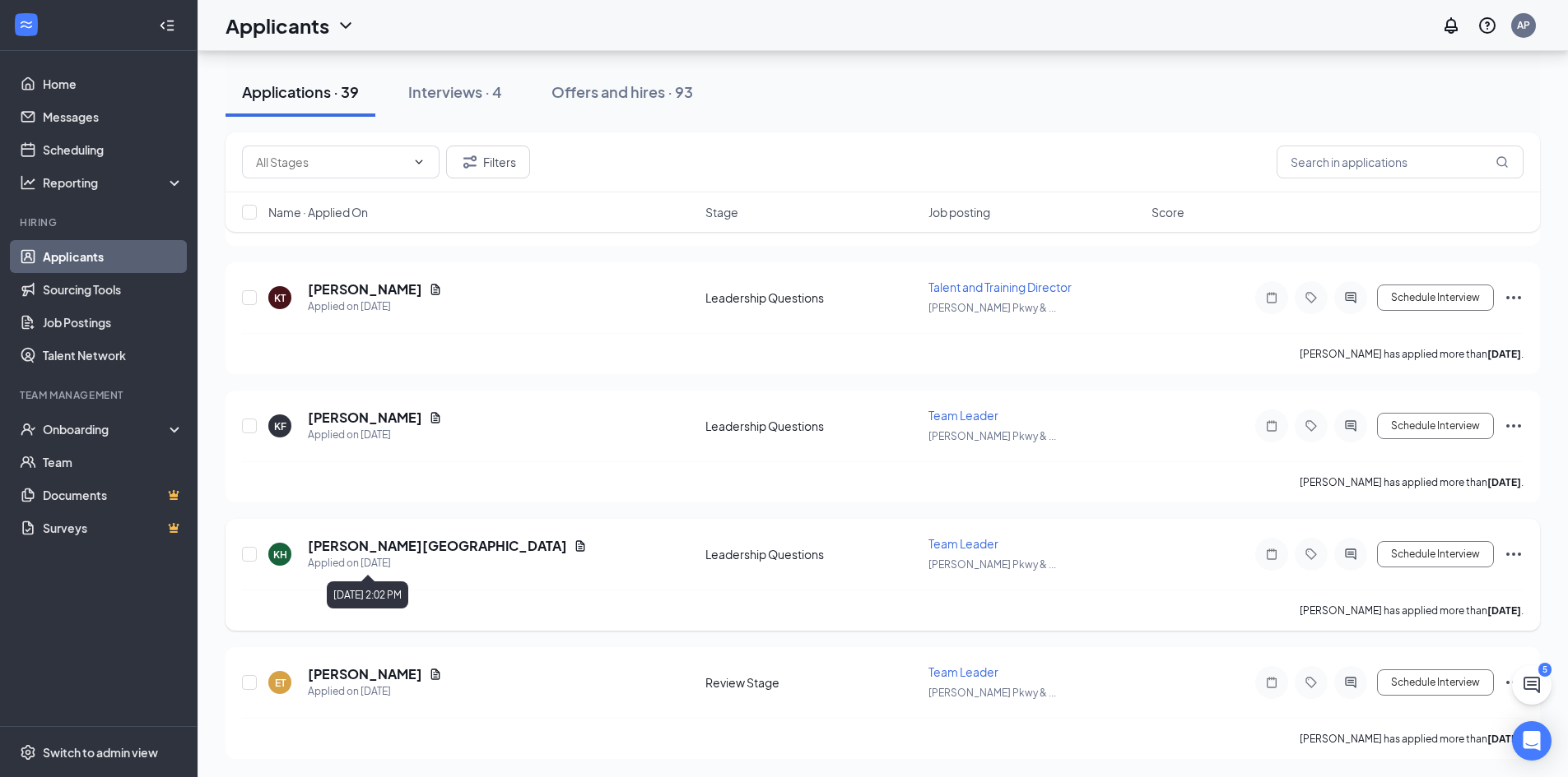
scroll to position [4627, 0]
click at [337, 193] on div "Name · Applied On Stage Job posting Score" at bounding box center [882, 212] width 1314 height 40
click at [340, 168] on input "text" at bounding box center [330, 162] width 150 height 18
click at [487, 141] on div "Leadership Questions (35) Review Stage (4) Video & Questions (4) Filters" at bounding box center [882, 162] width 1314 height 60
click at [497, 190] on div "Leadership Questions (35) Review Stage (4) Video & Questions (4) Filters" at bounding box center [882, 162] width 1314 height 60
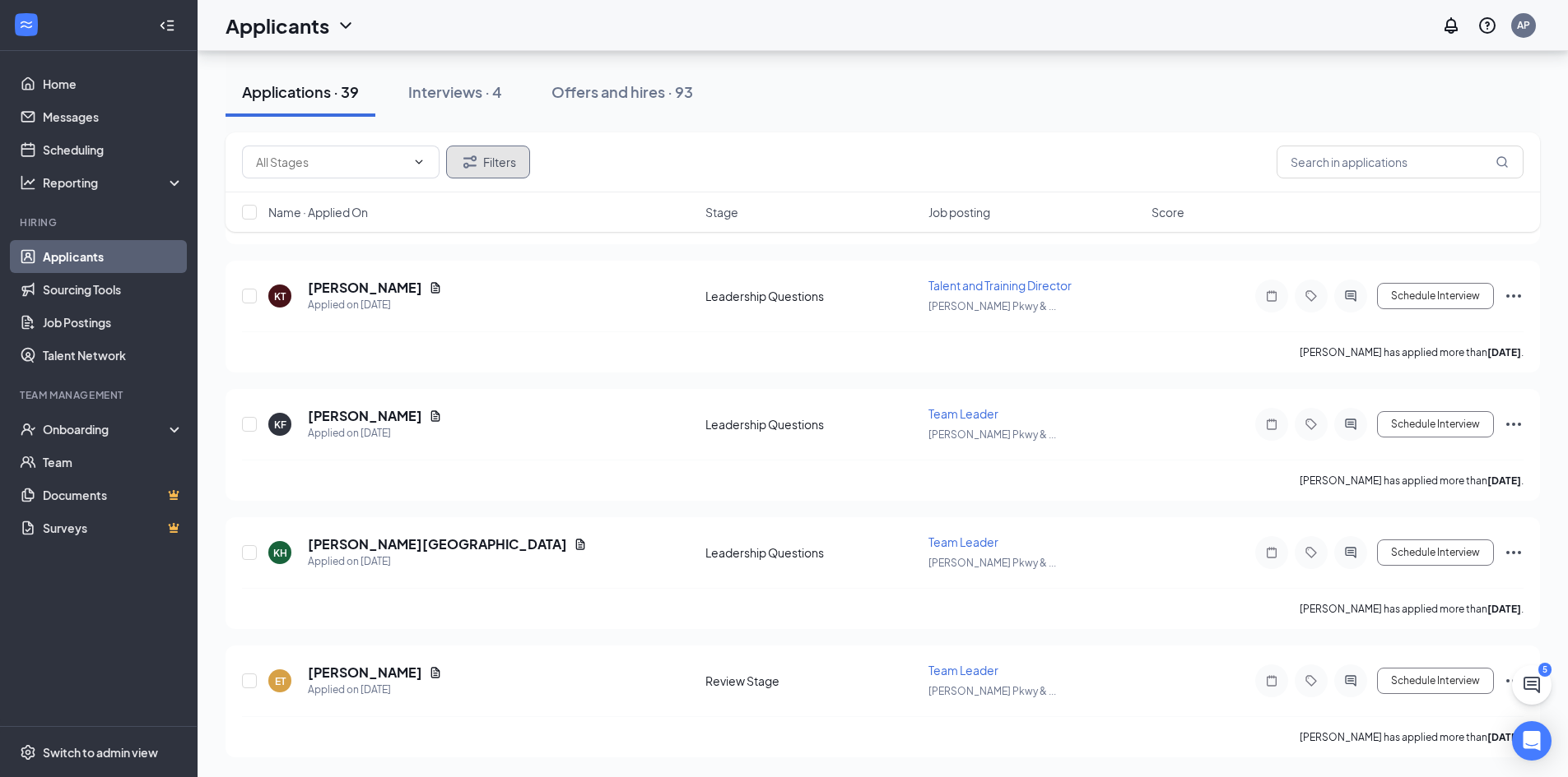
click at [497, 158] on button "Filters" at bounding box center [488, 162] width 84 height 33
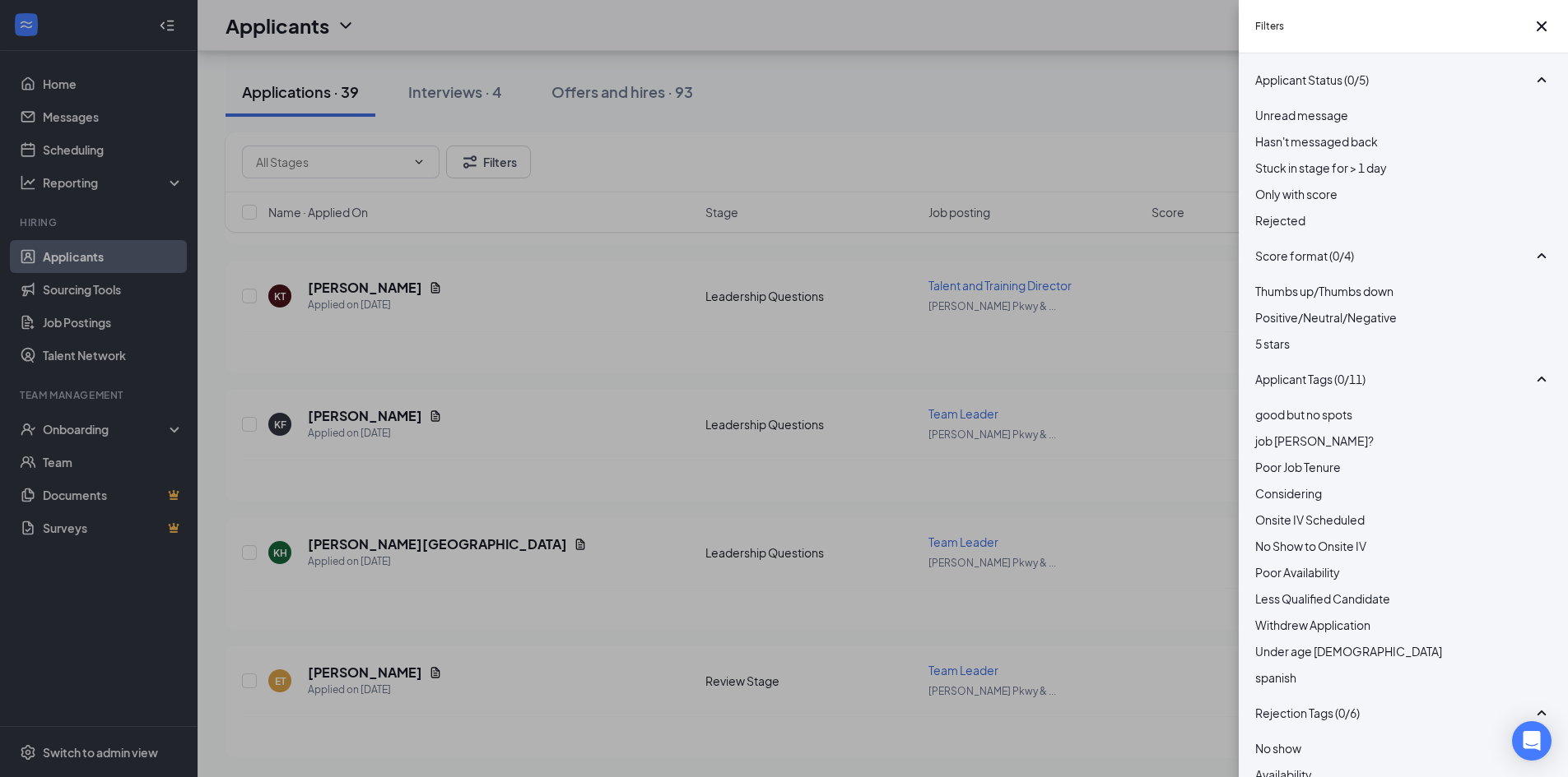
click at [1279, 230] on div "Rejected" at bounding box center [1403, 220] width 297 height 18
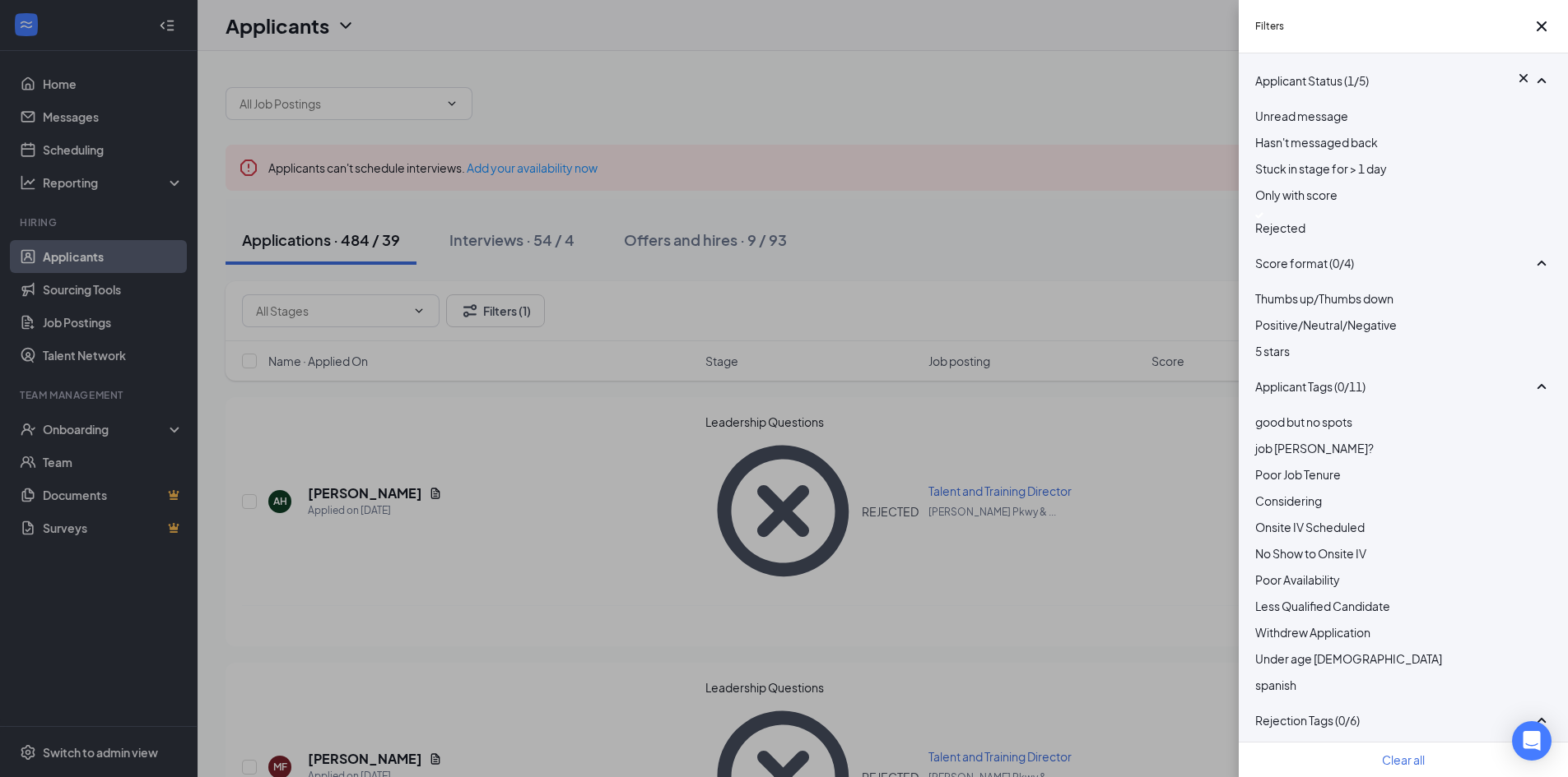
click at [618, 304] on div "Filters Applicant Status (1/5) Unread message Hasn't messaged back Stuck in sta…" at bounding box center [784, 388] width 1568 height 777
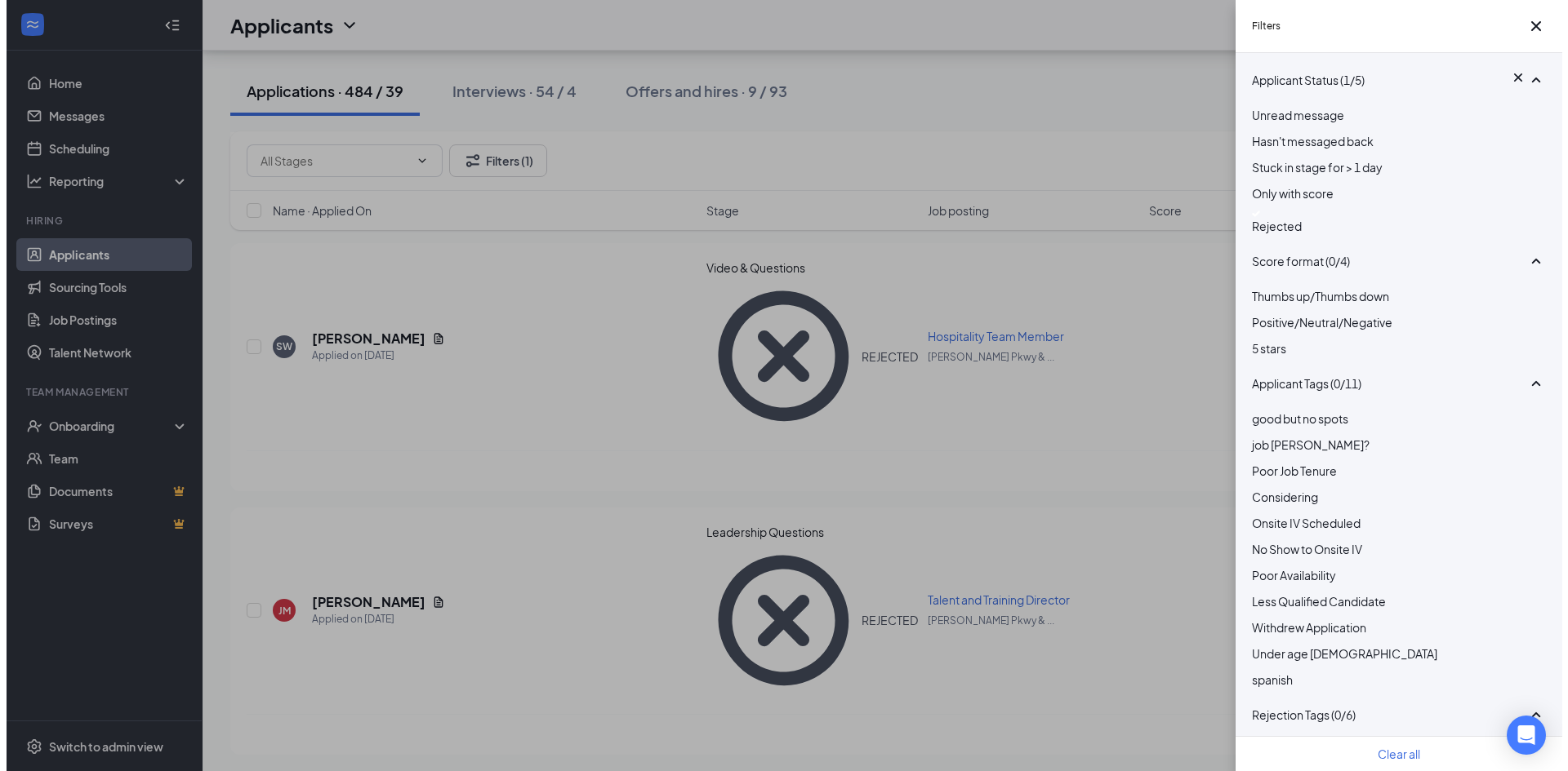
scroll to position [3591, 0]
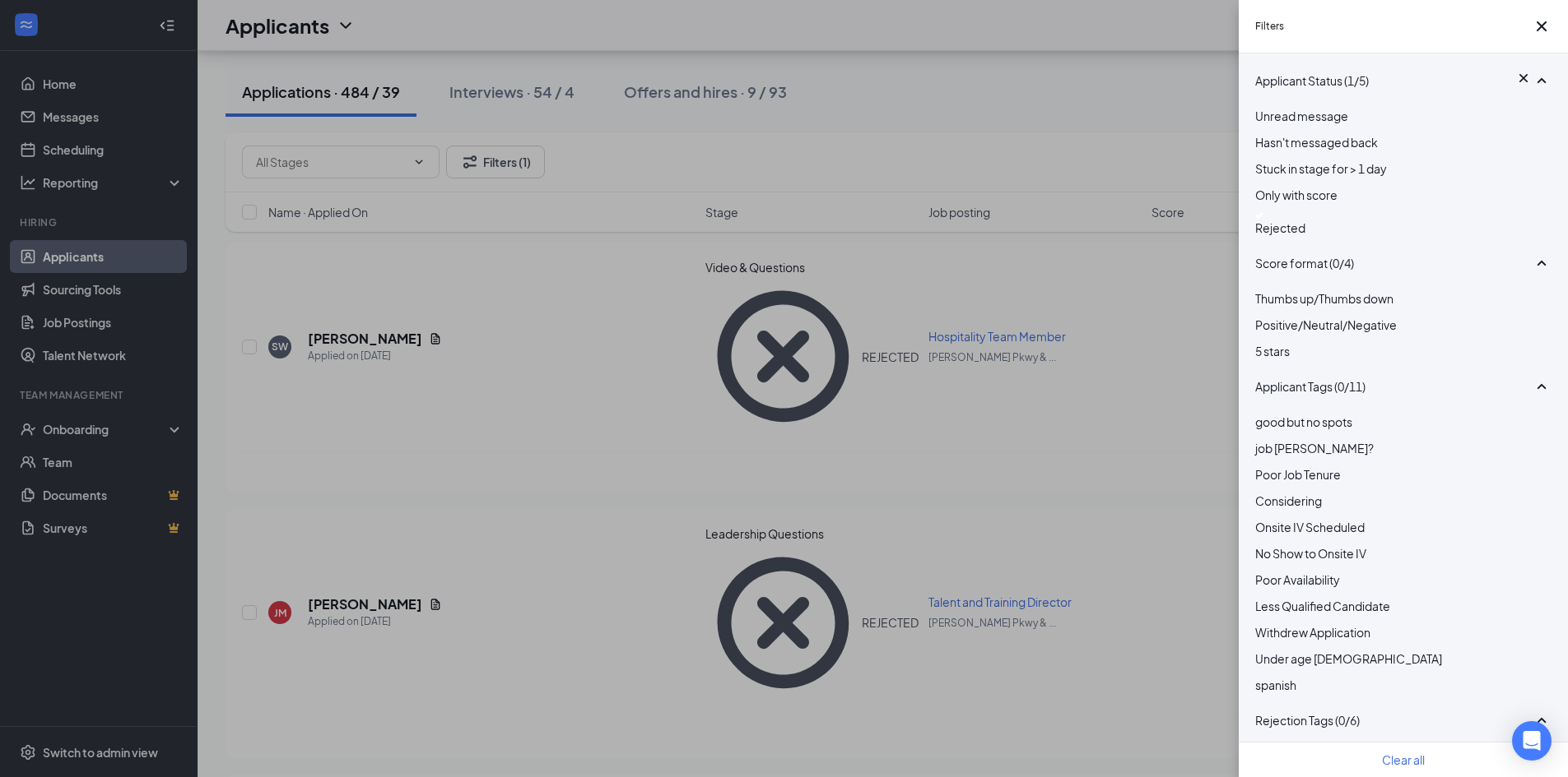
click at [495, 486] on div "Filters Applicant Status (1/5) Unread message Hasn't messaged back Stuck in sta…" at bounding box center [784, 388] width 1568 height 777
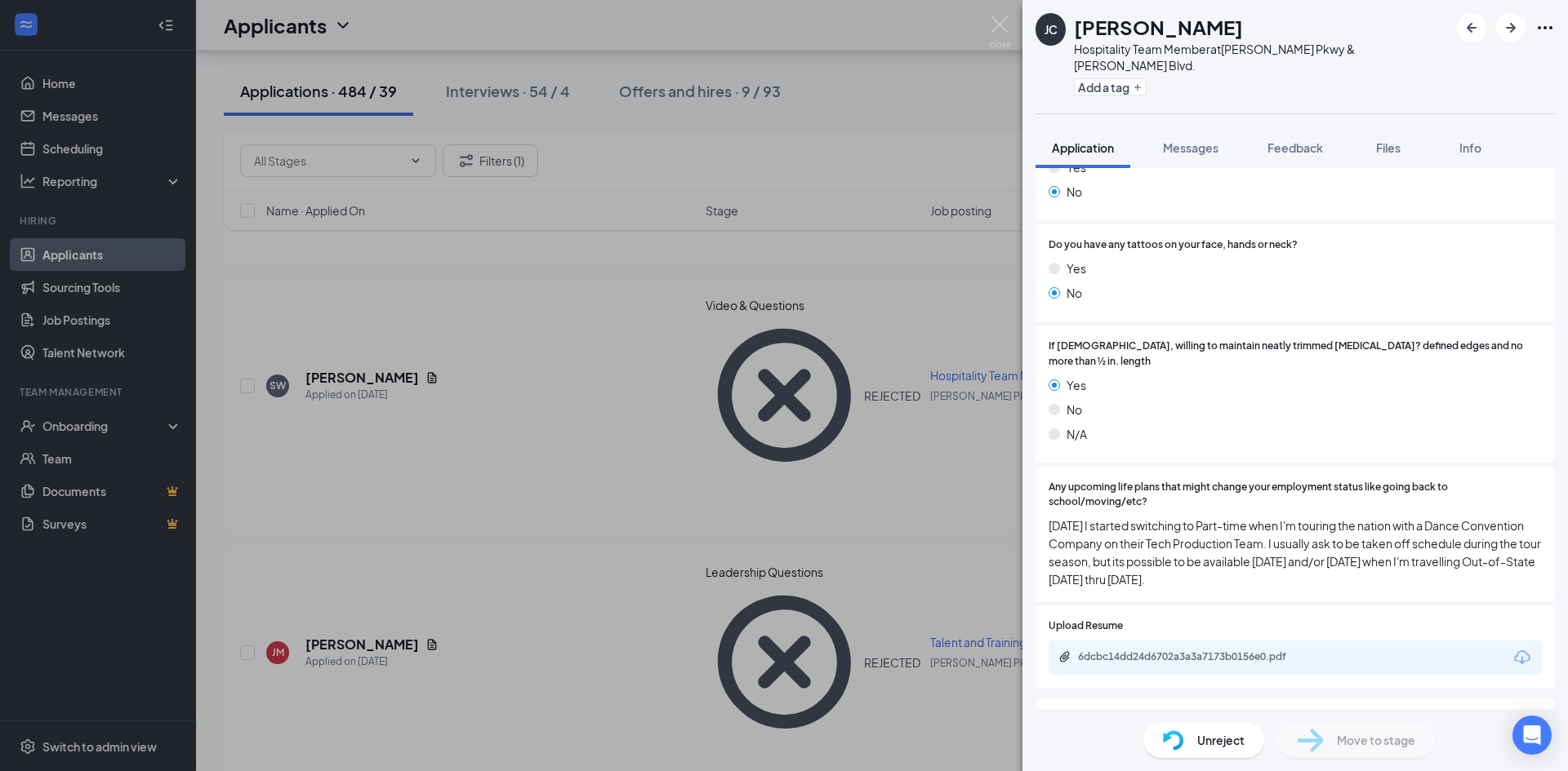
scroll to position [1714, 0]
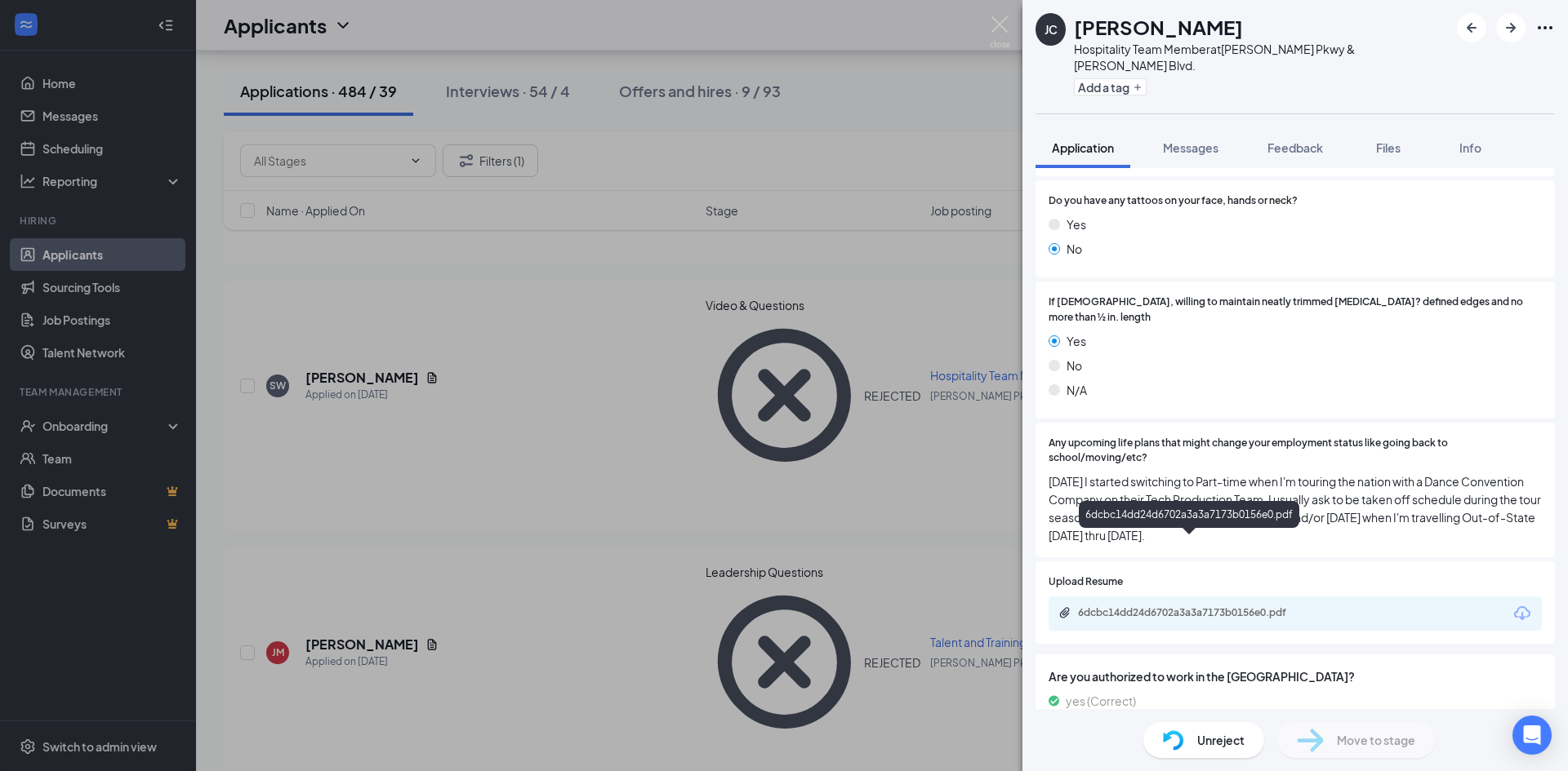
click at [1137, 606] on div "6dcbc14dd24d6702a3a3a7173b0156e0.pdf" at bounding box center [1192, 613] width 229 height 13
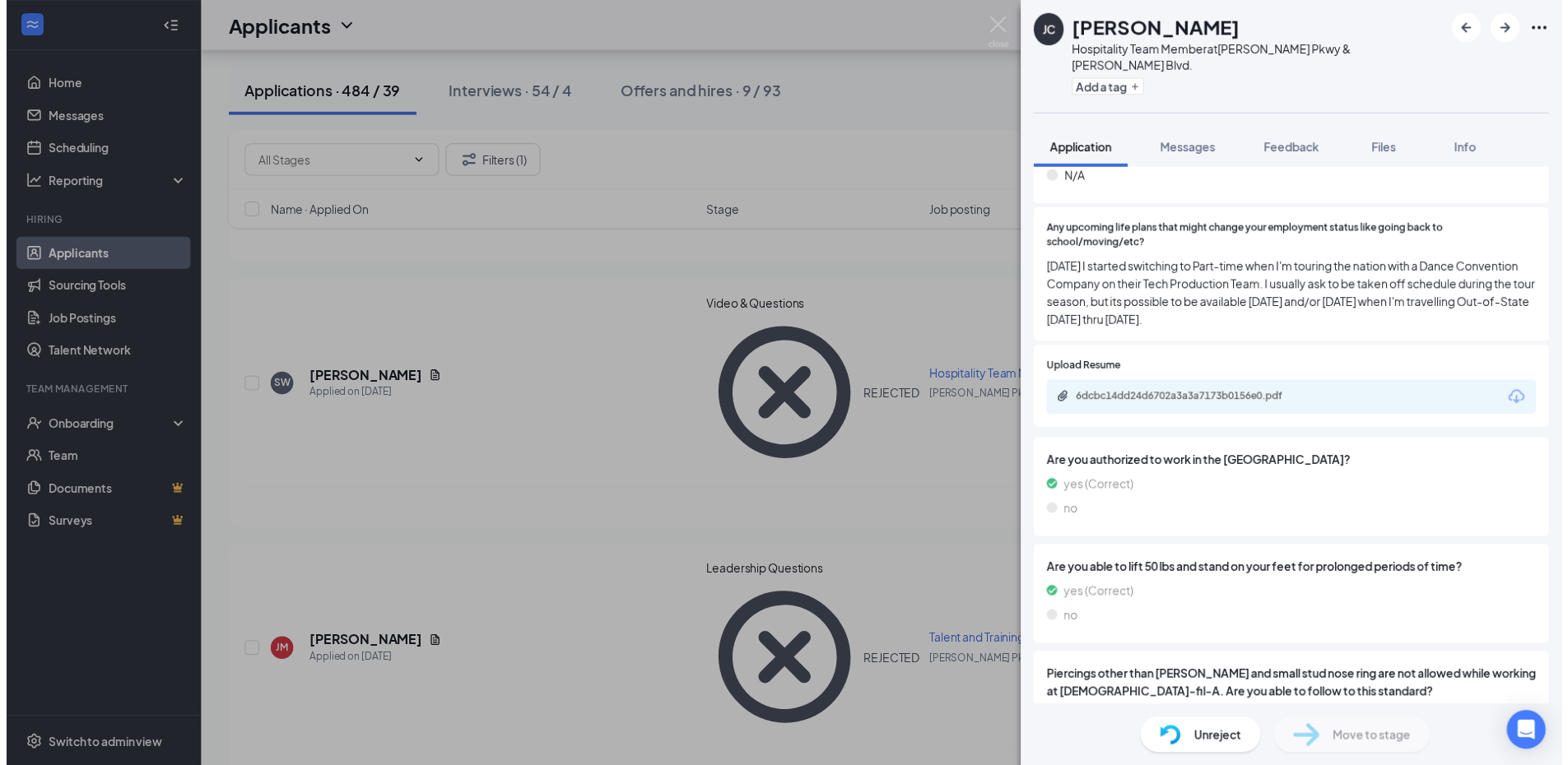
scroll to position [1945, 0]
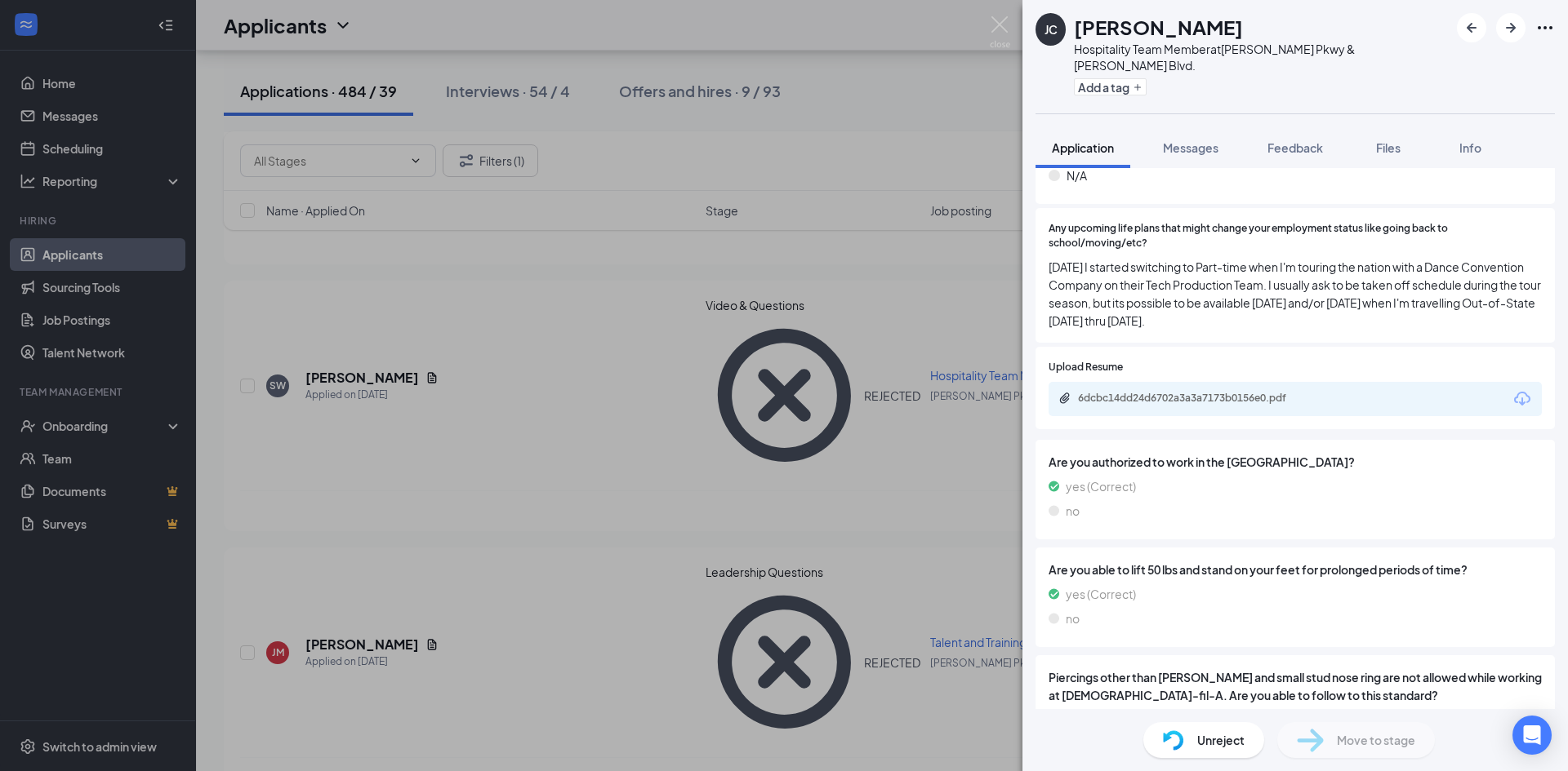
click at [760, 460] on div "JC Joshua Crispin Hospitality Team Member at N. Tarrant Pkwy & Davis Blvd. Add …" at bounding box center [784, 385] width 1568 height 771
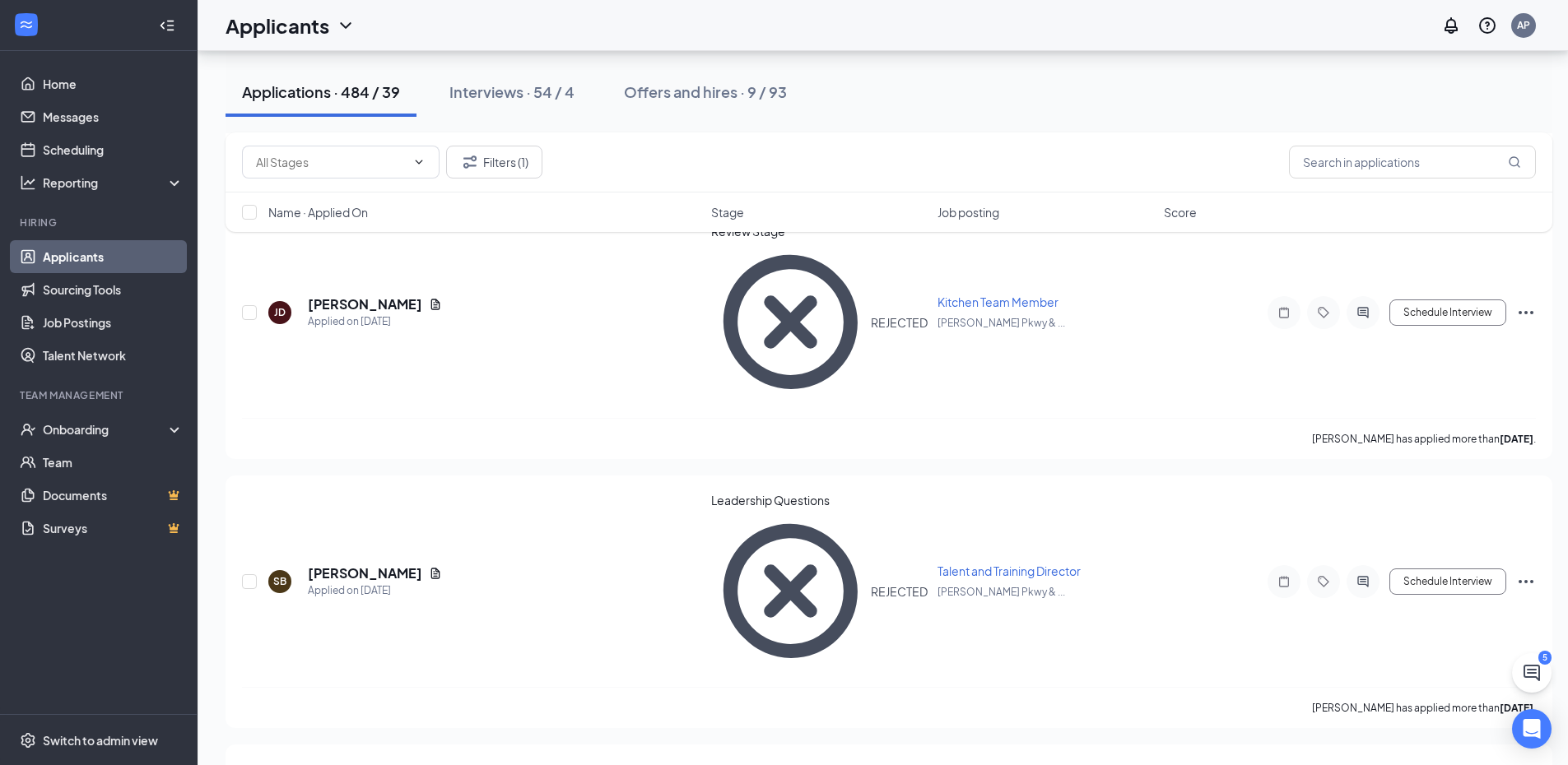
scroll to position [6749, 0]
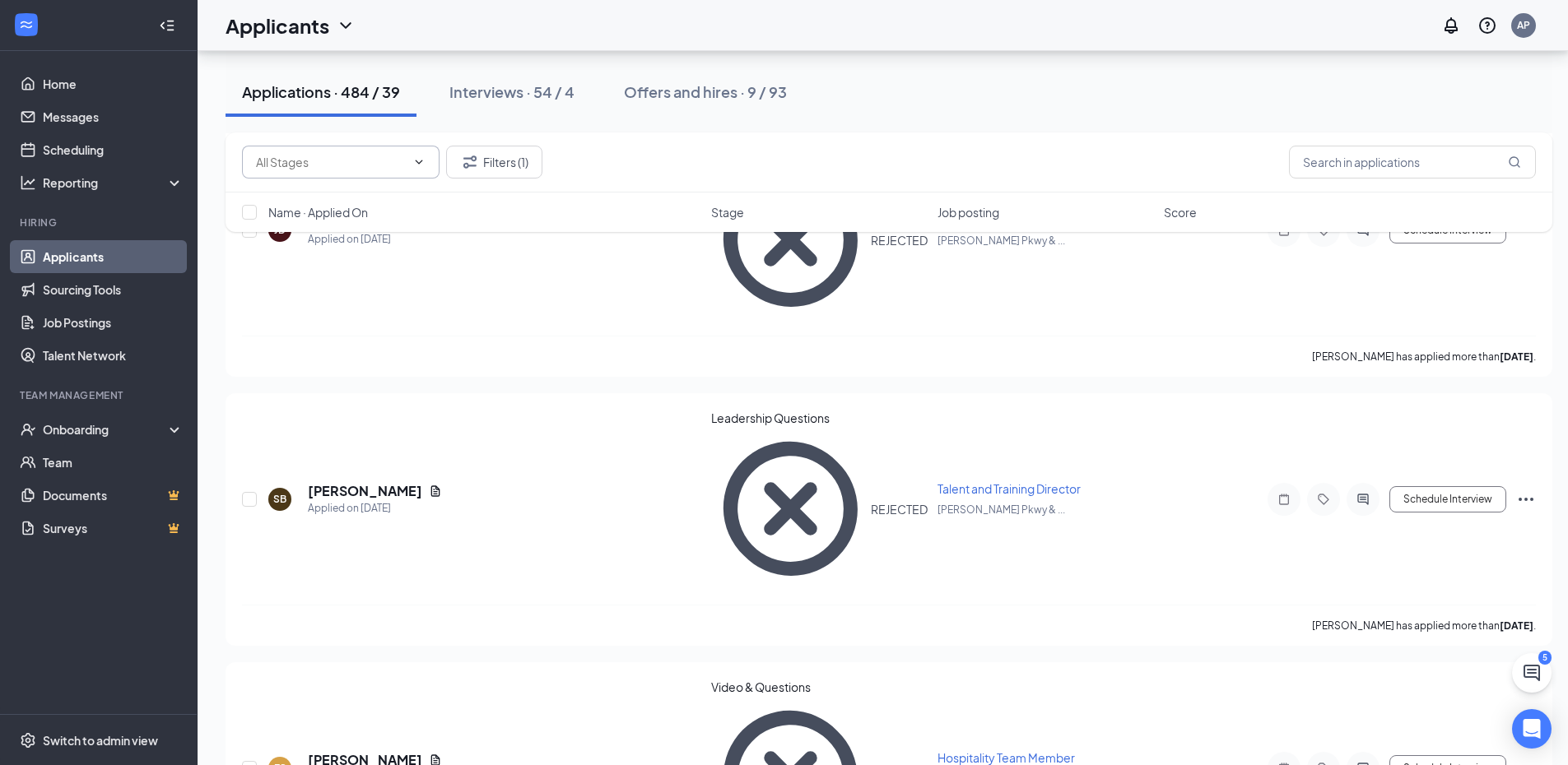
click at [354, 161] on input "text" at bounding box center [330, 162] width 150 height 18
click at [1427, 154] on input "text" at bounding box center [1412, 162] width 247 height 33
type input "yestin"
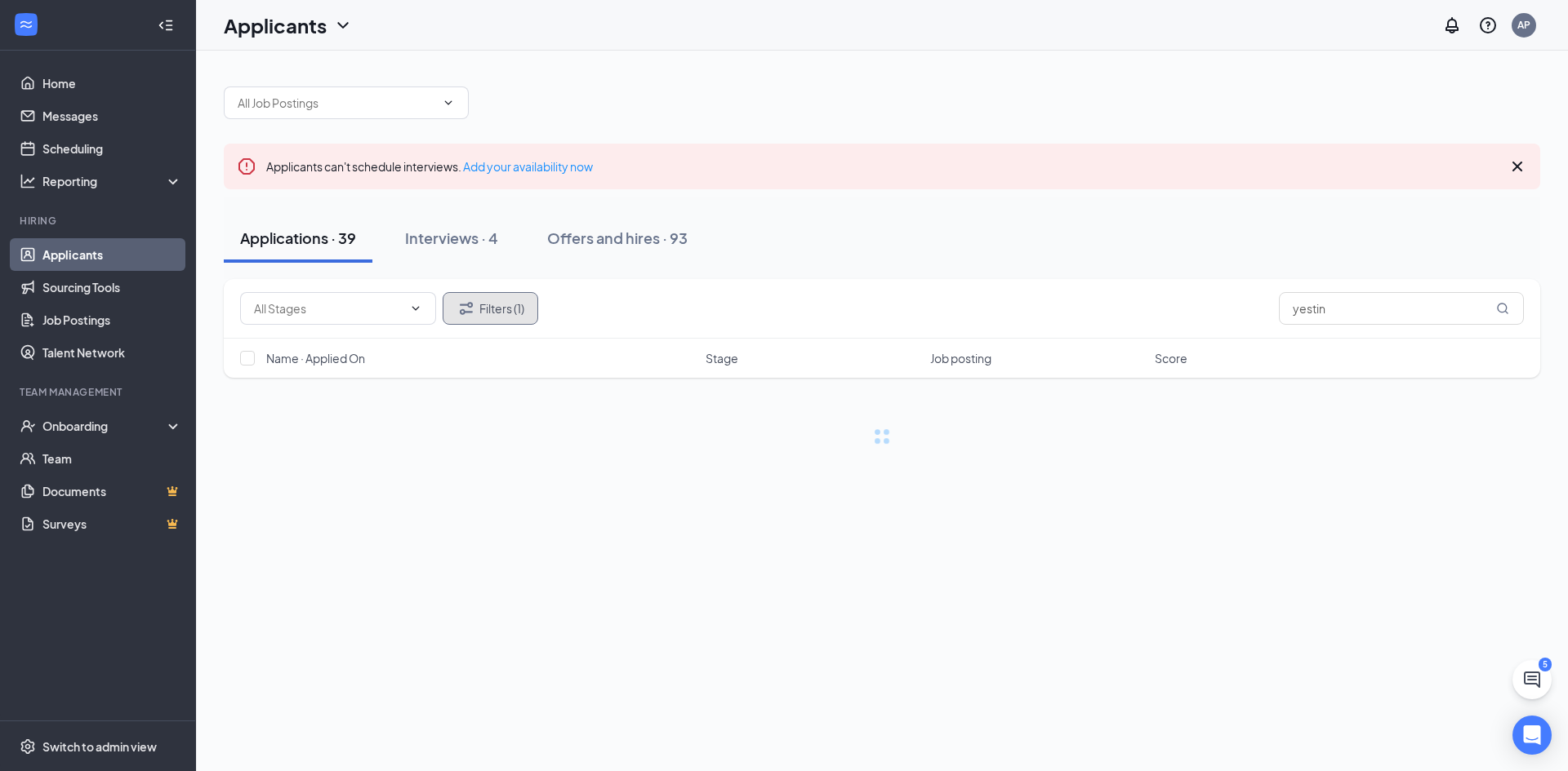
click at [470, 318] on icon "Filter" at bounding box center [466, 309] width 20 height 20
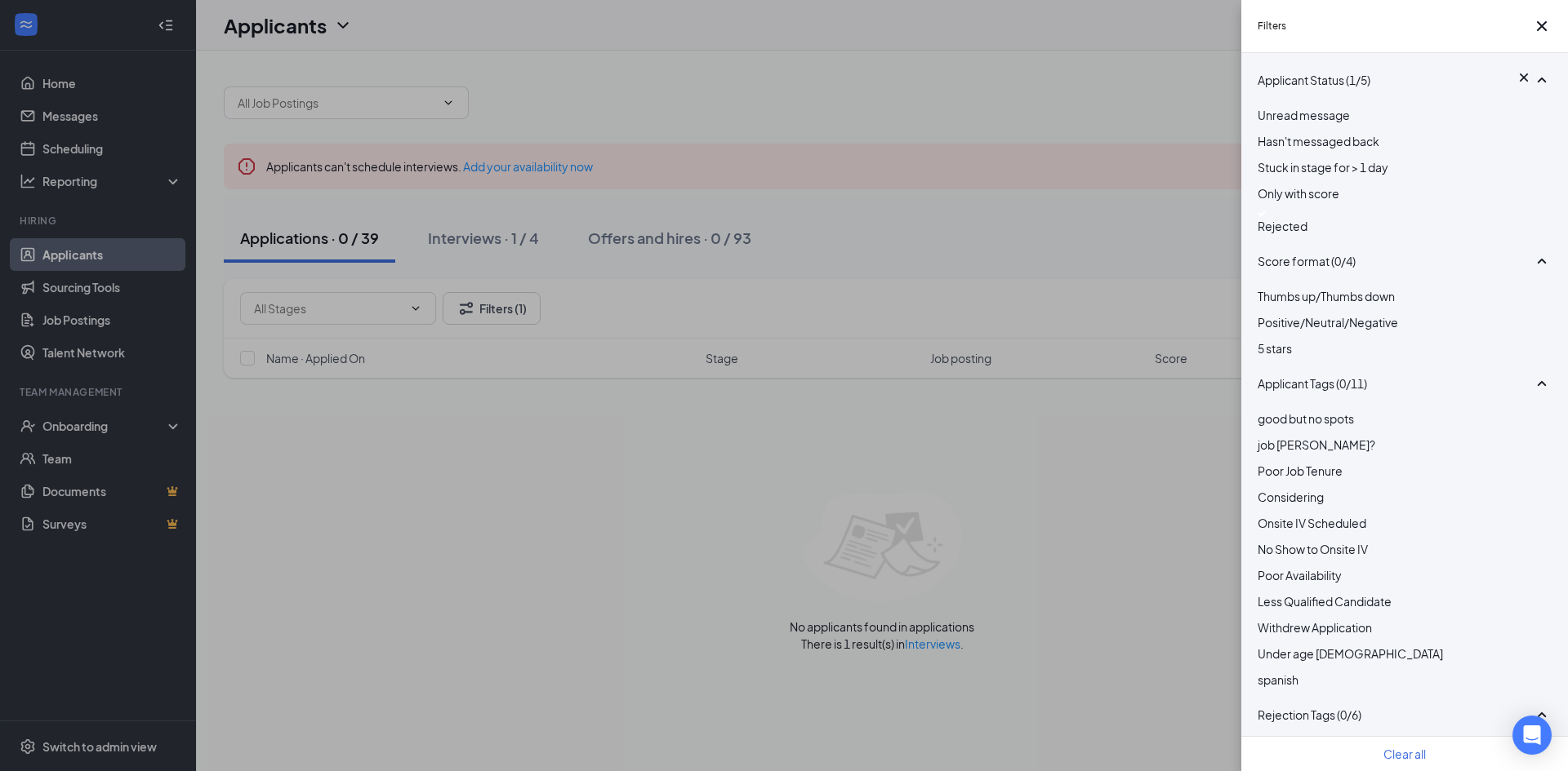
click at [1266, 217] on img at bounding box center [1261, 214] width 8 height 7
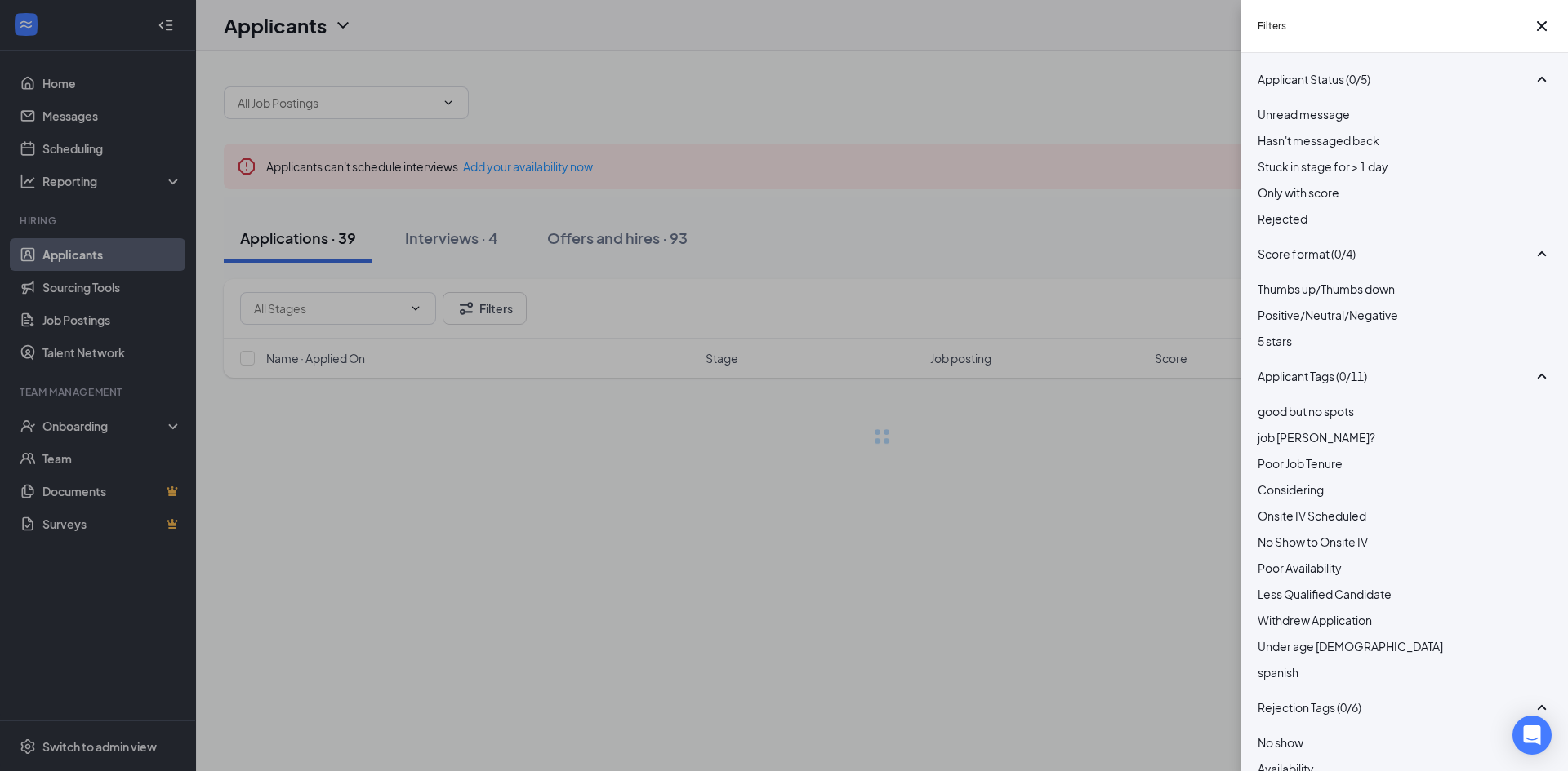
click at [719, 298] on div "Filters Applicant Status (0/5) Unread message Hasn't messaged back Stuck in sta…" at bounding box center [784, 385] width 1568 height 771
click at [1075, 247] on div "Filters Applicant Status (0/5) Unread message Hasn't messaged back Stuck in sta…" at bounding box center [784, 385] width 1568 height 771
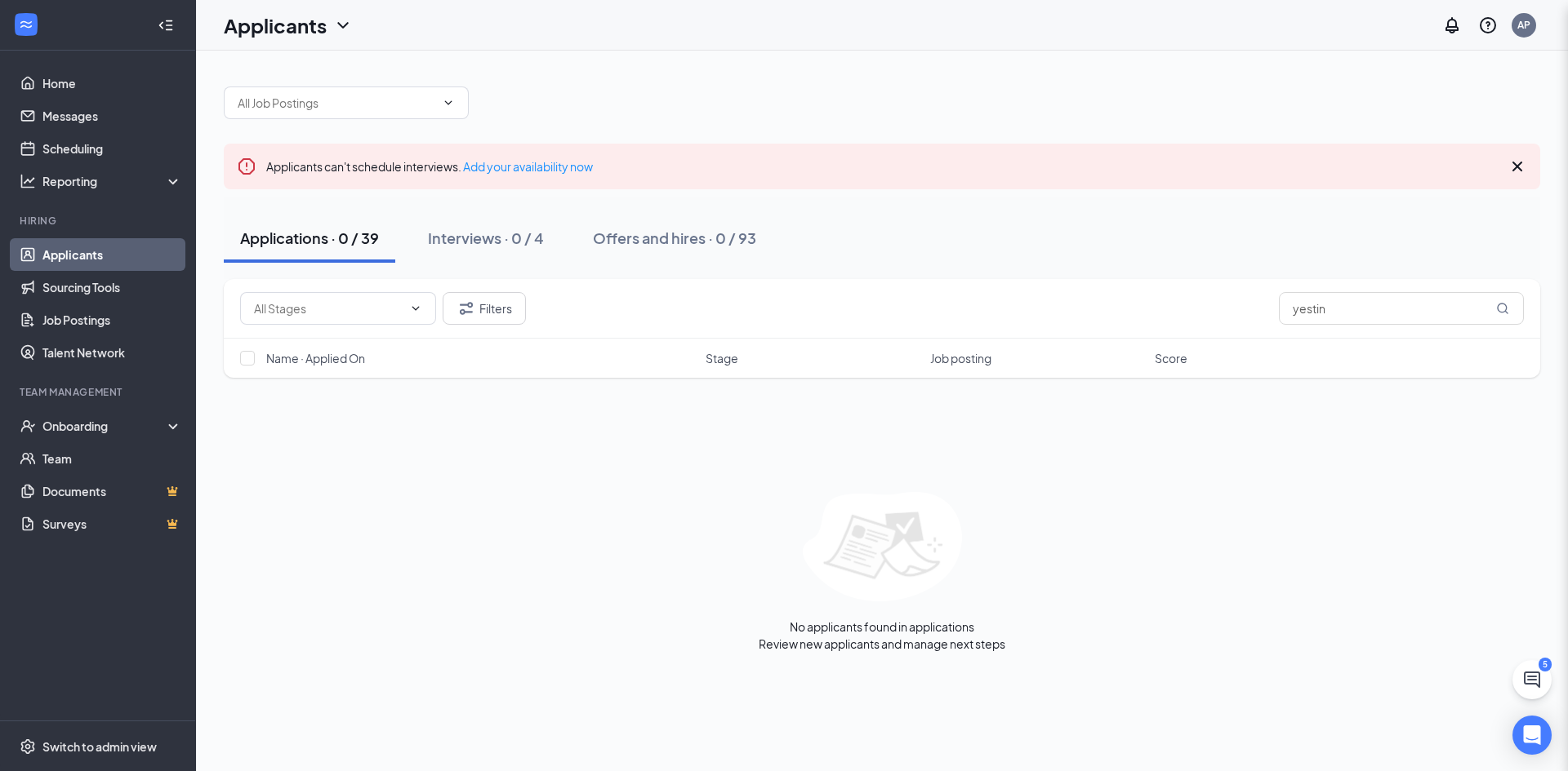
click at [1075, 247] on div "Filters Applicant Status (0/5) Unread message Hasn't messaged back Stuck in sta…" at bounding box center [784, 385] width 1568 height 771
click at [1398, 316] on input "yestin" at bounding box center [1401, 309] width 245 height 33
